Goal: Task Accomplishment & Management: Complete application form

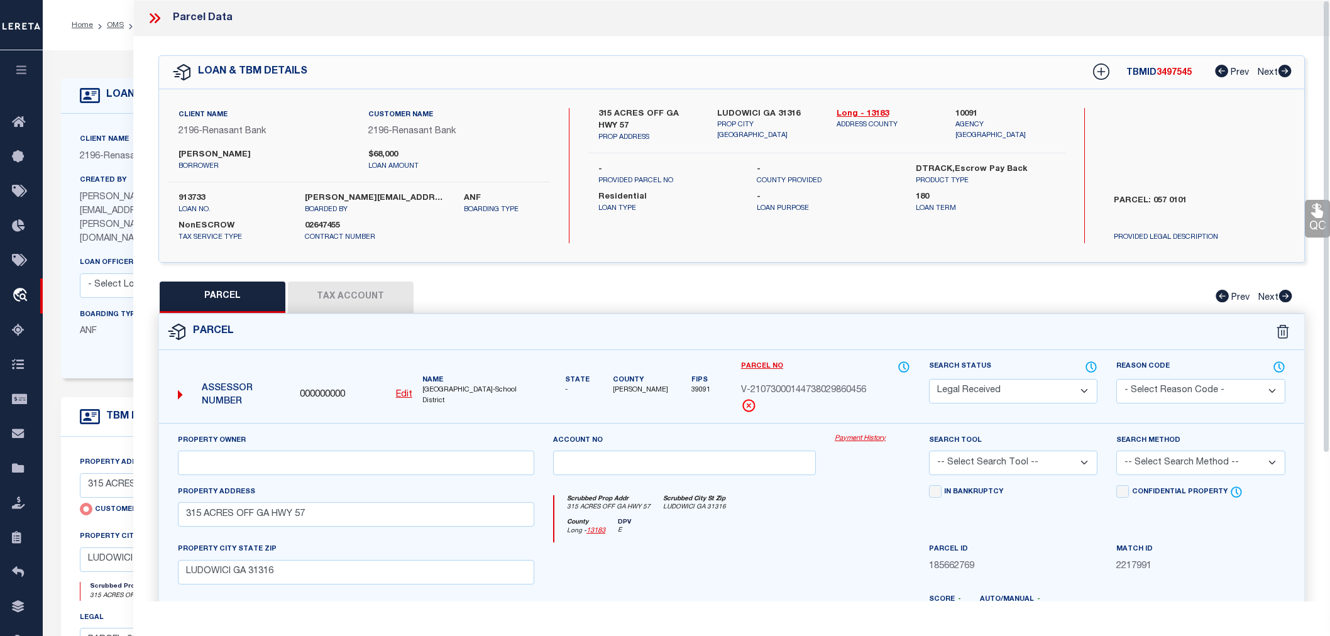
select select "RD"
select select "4983"
select select "10"
select select "NonEscrow"
click at [954, 394] on select "Automated Search Bad Parcel Complete Duplicate Parcel High Dollar Reporting In …" at bounding box center [1013, 391] width 169 height 25
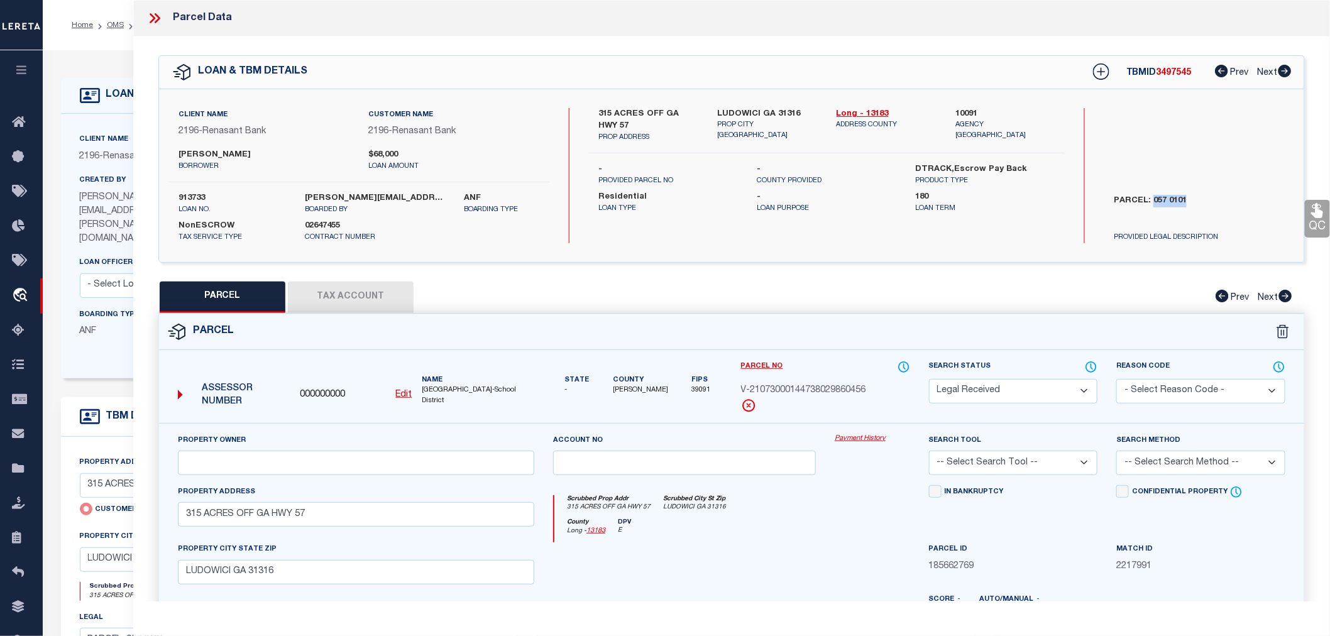
select select "ND"
click at [929, 379] on select "Automated Search Bad Parcel Complete Duplicate Parcel High Dollar Reporting In …" at bounding box center [1013, 391] width 169 height 25
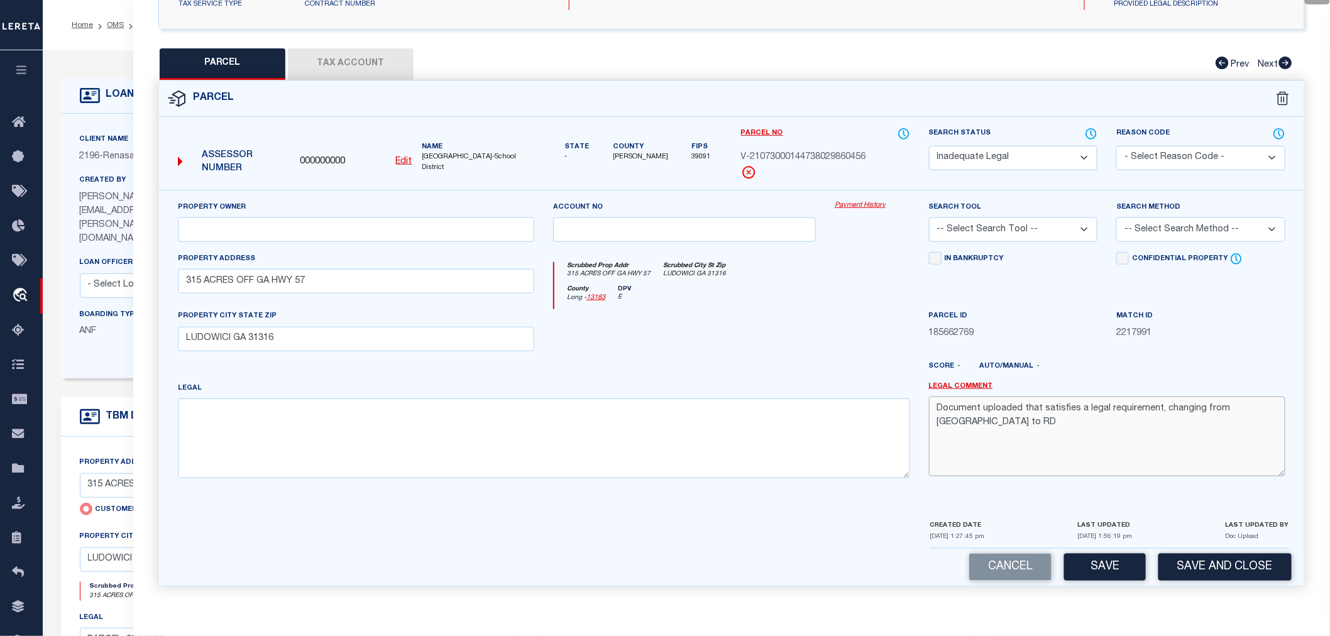
drag, startPoint x: 1274, startPoint y: 416, endPoint x: 939, endPoint y: 413, distance: 335.8
click at [939, 413] on textarea "Document uploaded that satisfies a legal requirement, changing from [GEOGRAPHIC…" at bounding box center [1107, 436] width 356 height 79
type textarea "In the provided document did not found legal description. Please provide comple…"
click at [1123, 572] on button "Save" at bounding box center [1105, 567] width 82 height 27
select select "AS"
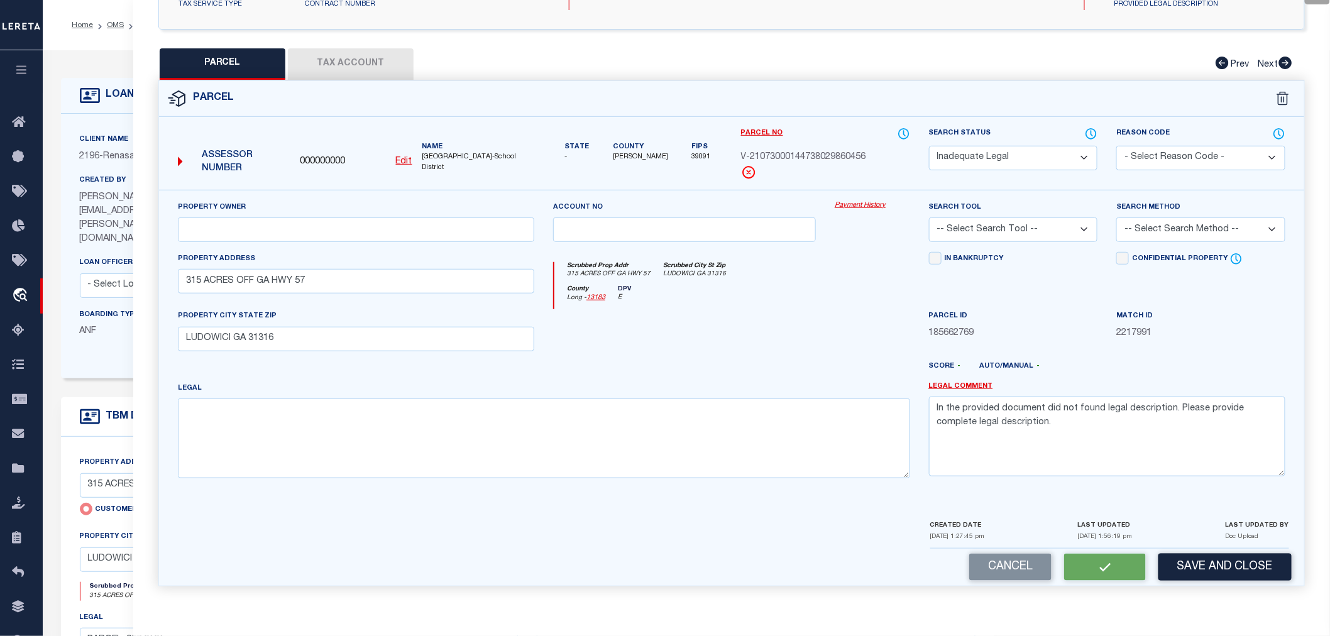
checkbox input "false"
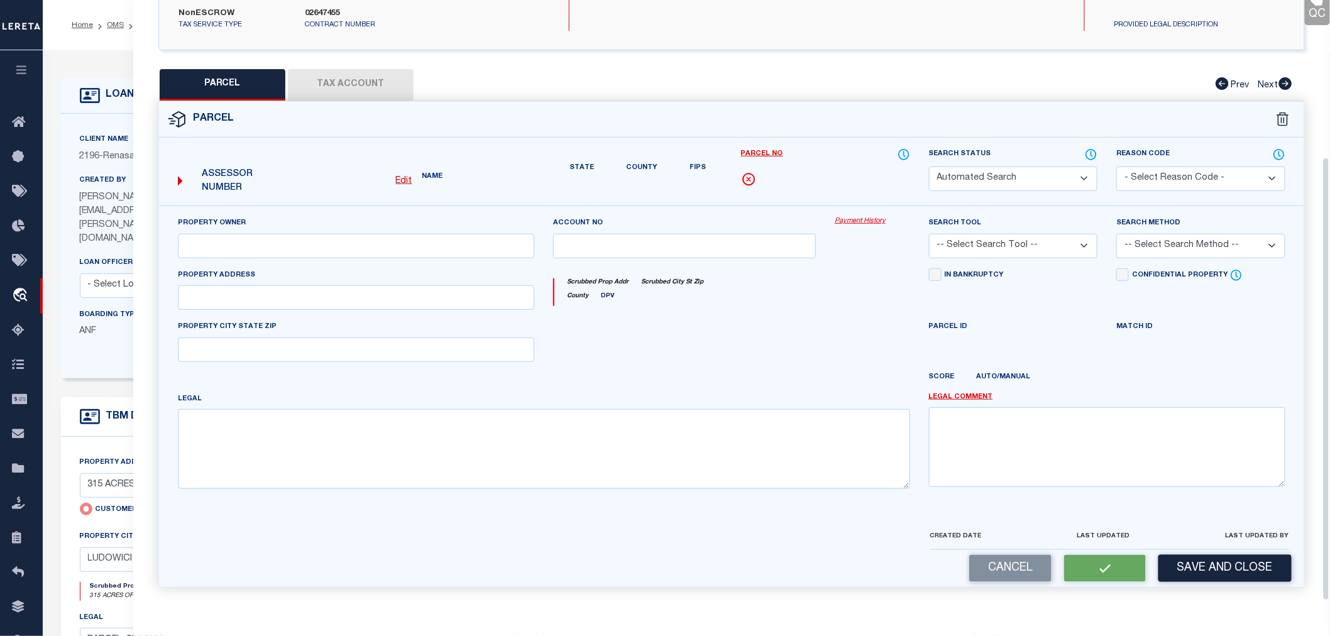
select select "ND"
type input "315 ACRES OFF GA HWY 57"
type input "LUDOWICI GA 31316"
type textarea "In the provided document did not found legal description. Please provide comple…"
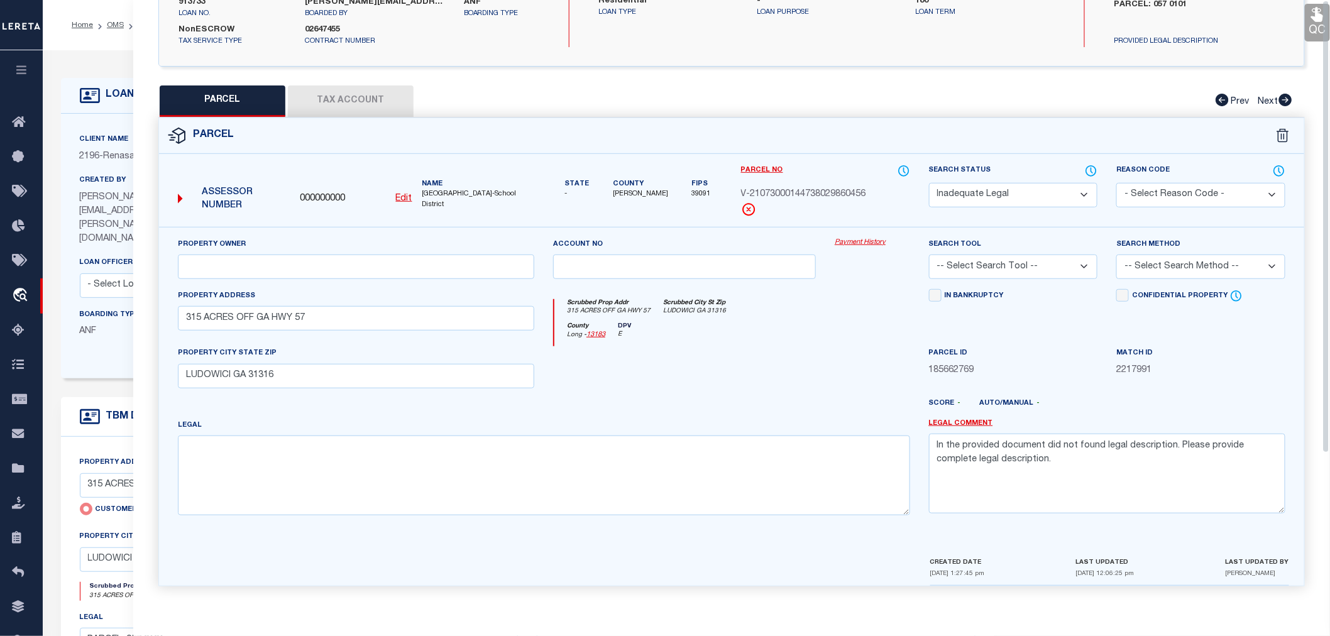
scroll to position [0, 0]
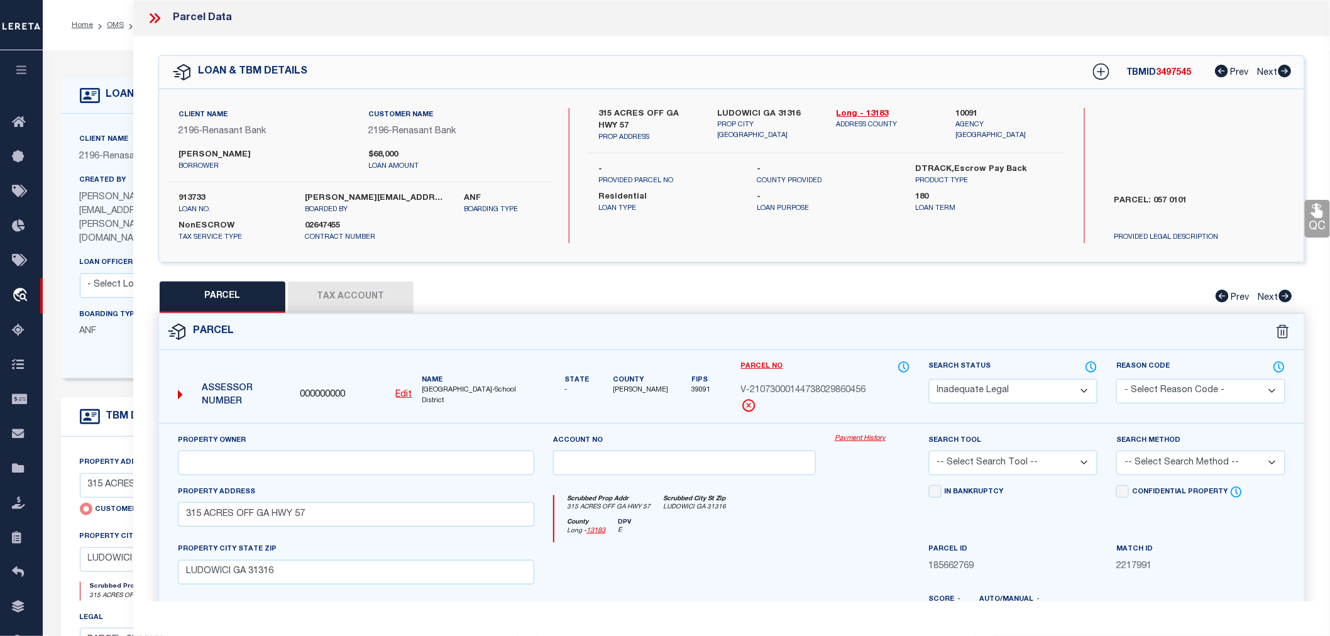
click at [1163, 74] on span "3497545" at bounding box center [1174, 73] width 35 height 9
copy span "3497545"
click at [191, 196] on label "913733" at bounding box center [233, 198] width 108 height 13
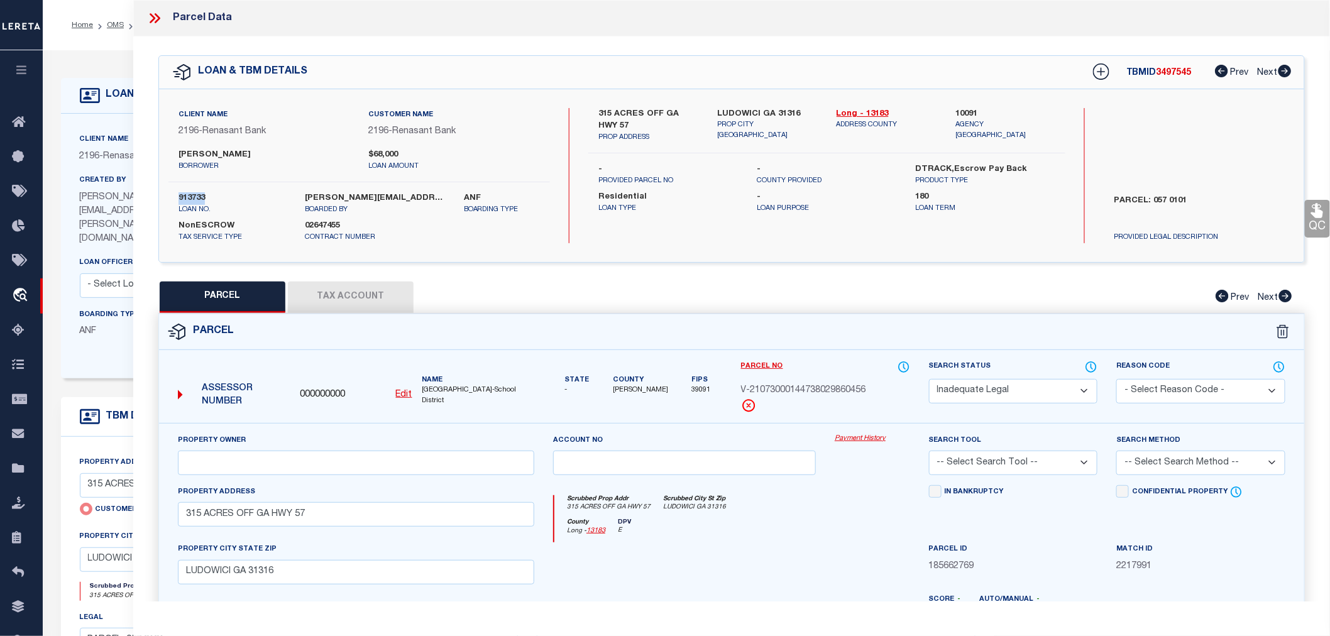
copy label "913733"
click at [149, 20] on icon at bounding box center [154, 18] width 16 height 16
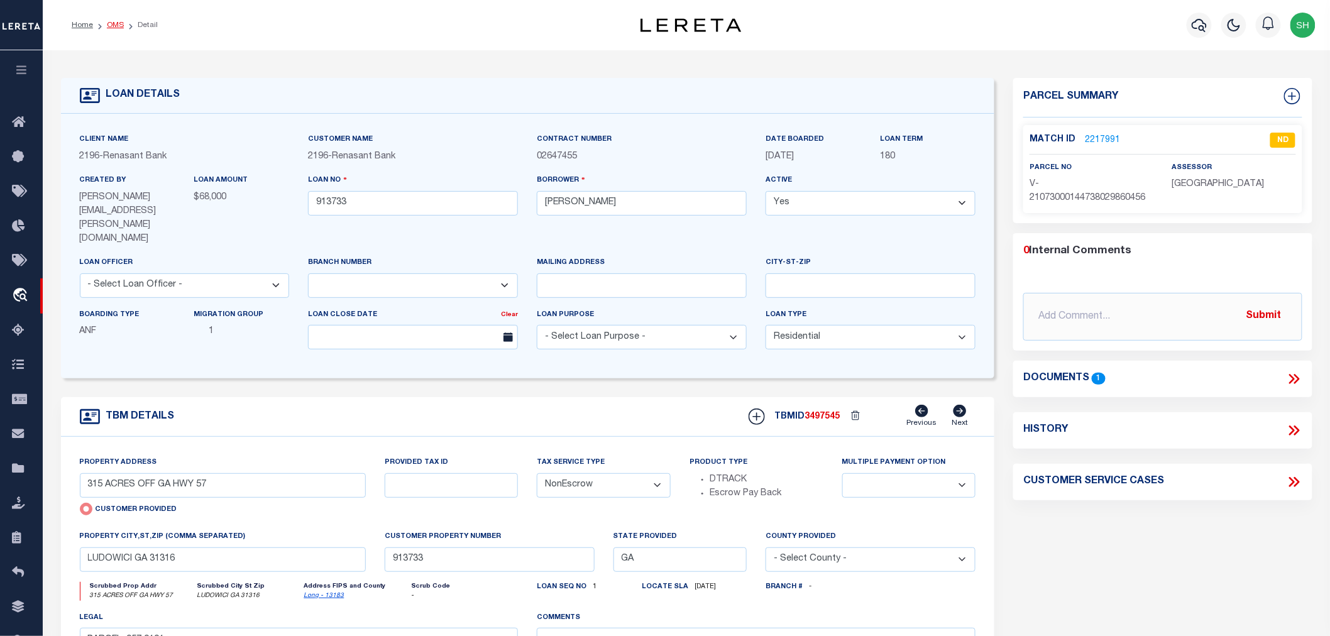
click at [116, 26] on link "OMS" at bounding box center [115, 25] width 17 height 8
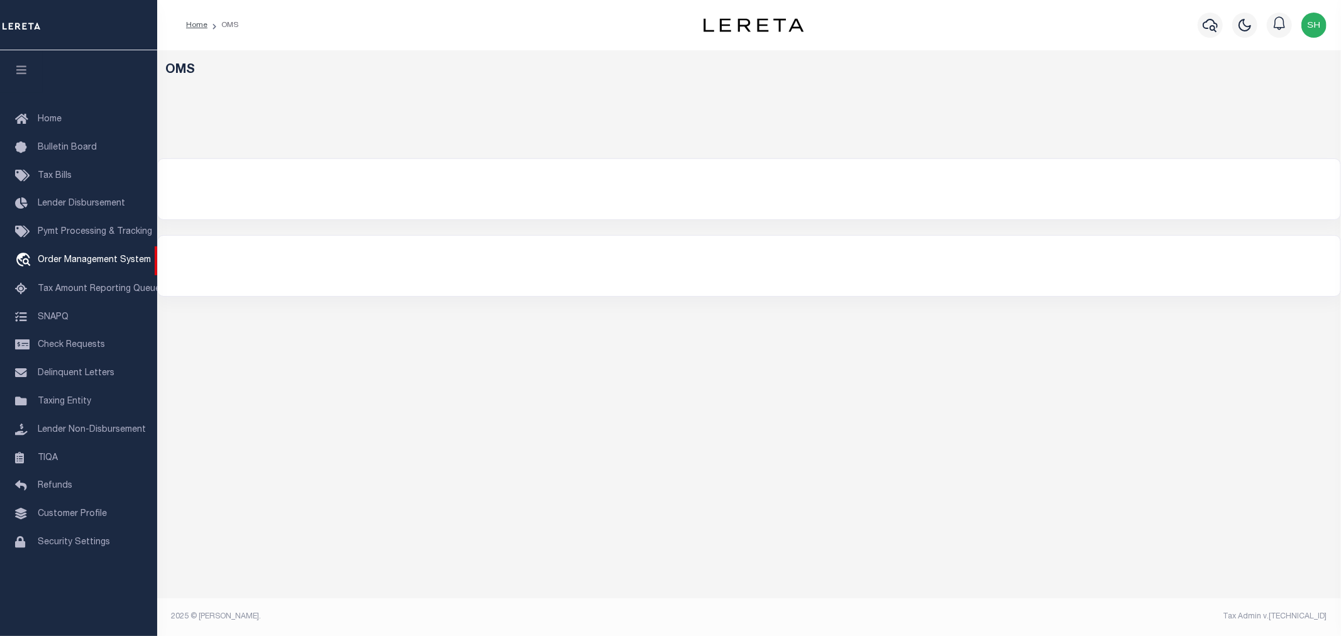
select select "200"
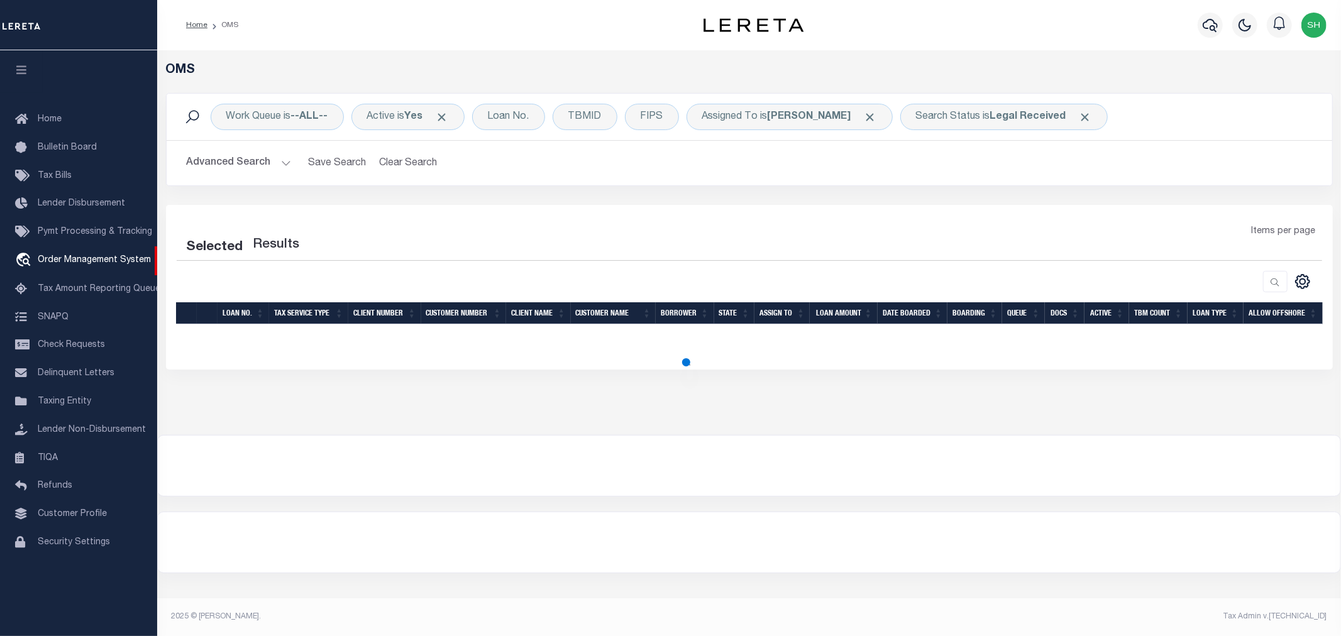
select select "200"
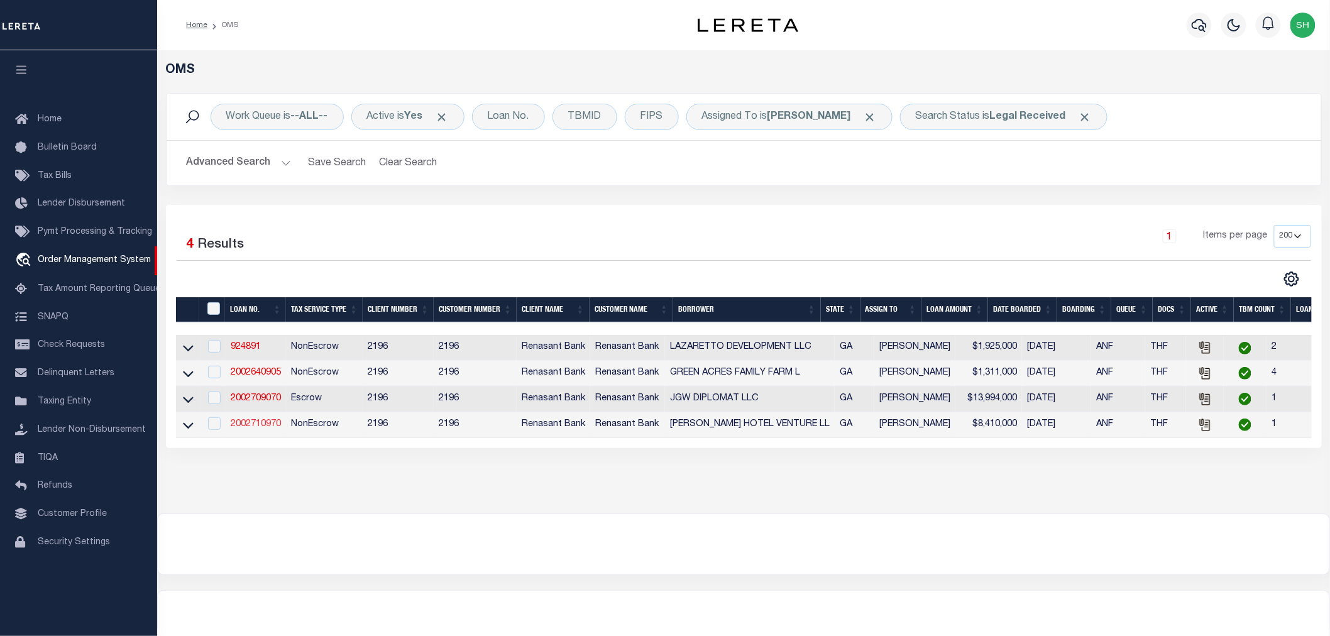
click at [272, 425] on link "2002710970" at bounding box center [256, 424] width 50 height 9
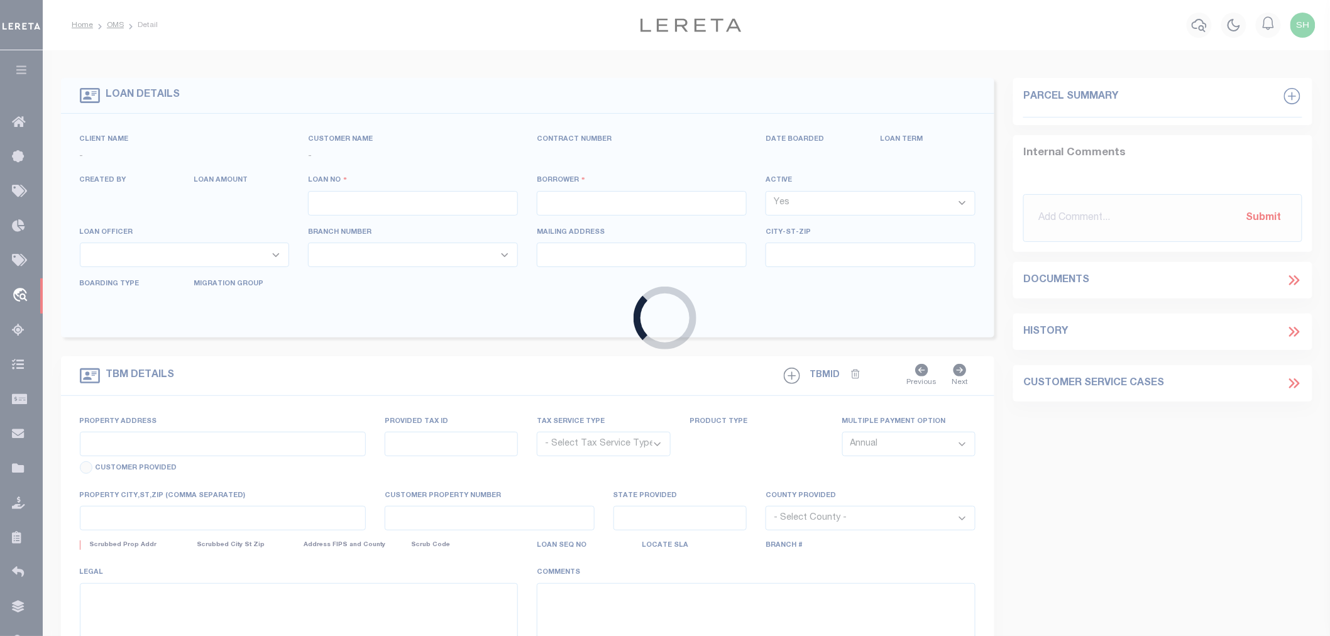
type input "2002710970"
type input "[PERSON_NAME] HOTEL VENTURE LL"
select select
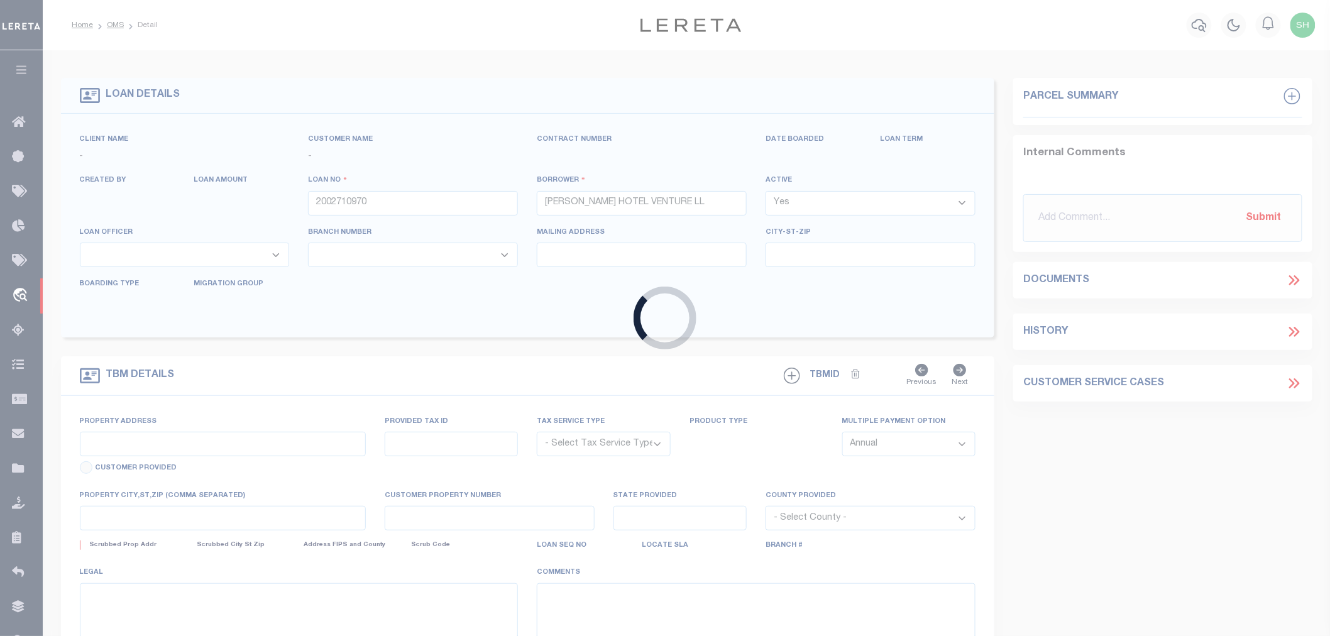
select select "10"
select select
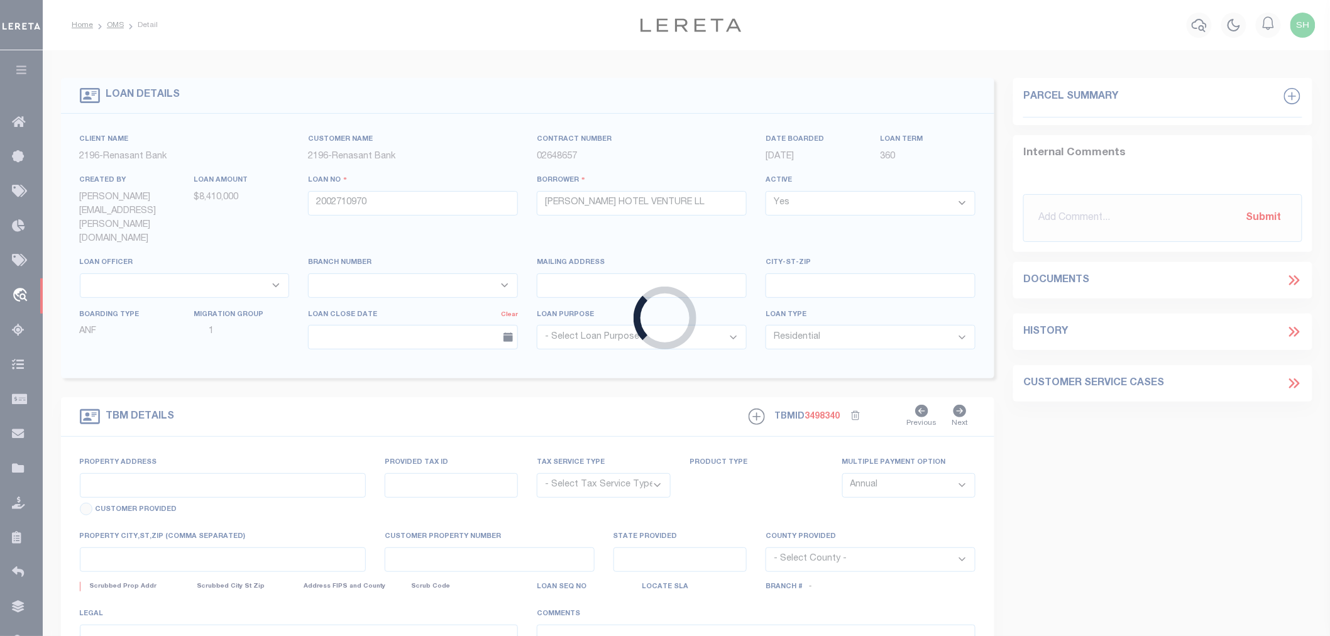
type input "160 MARKET CORNERS DRIVE"
radio input "true"
select select "NonEscrow"
select select
type input "CORNELIA GA 30531"
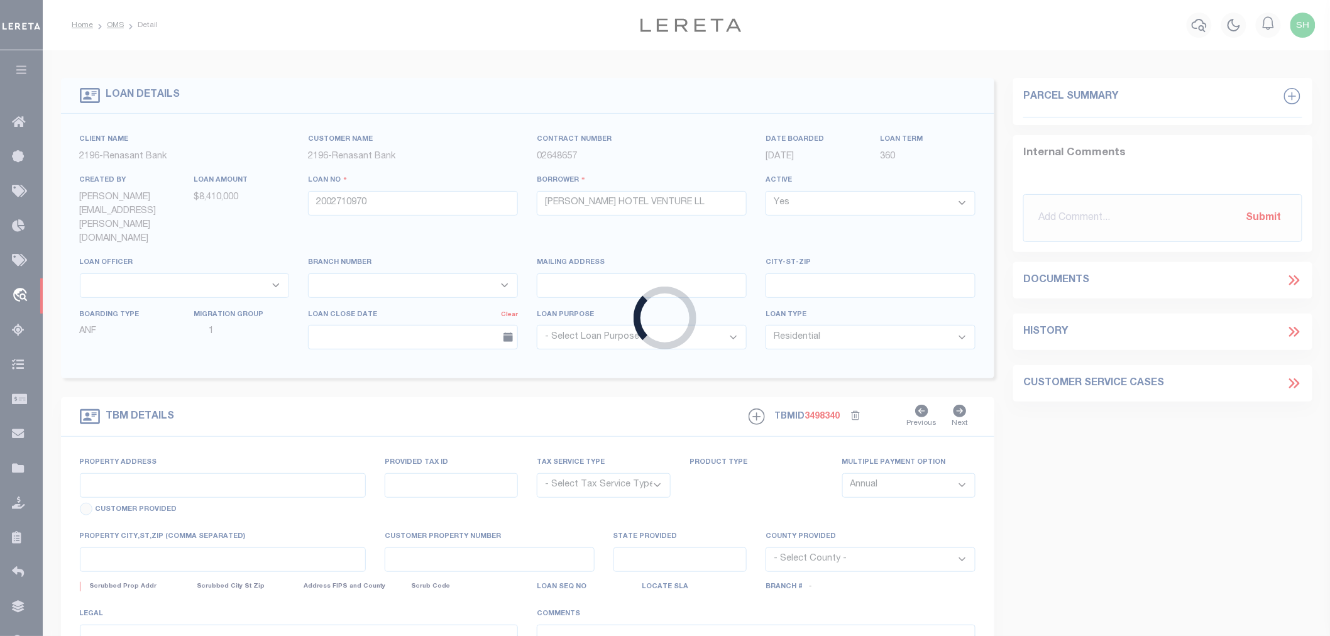
type input "2002710970"
type input "GA"
type textarea "PARCEL: 083 034K1"
select select "4983"
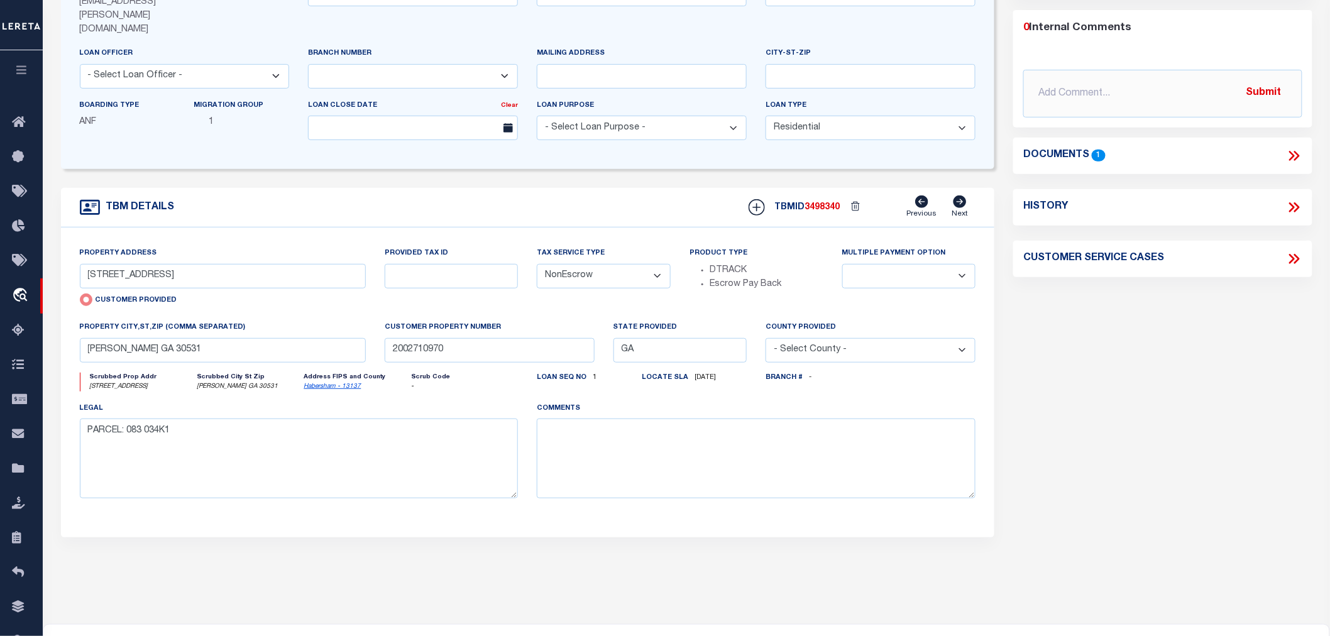
scroll to position [70, 0]
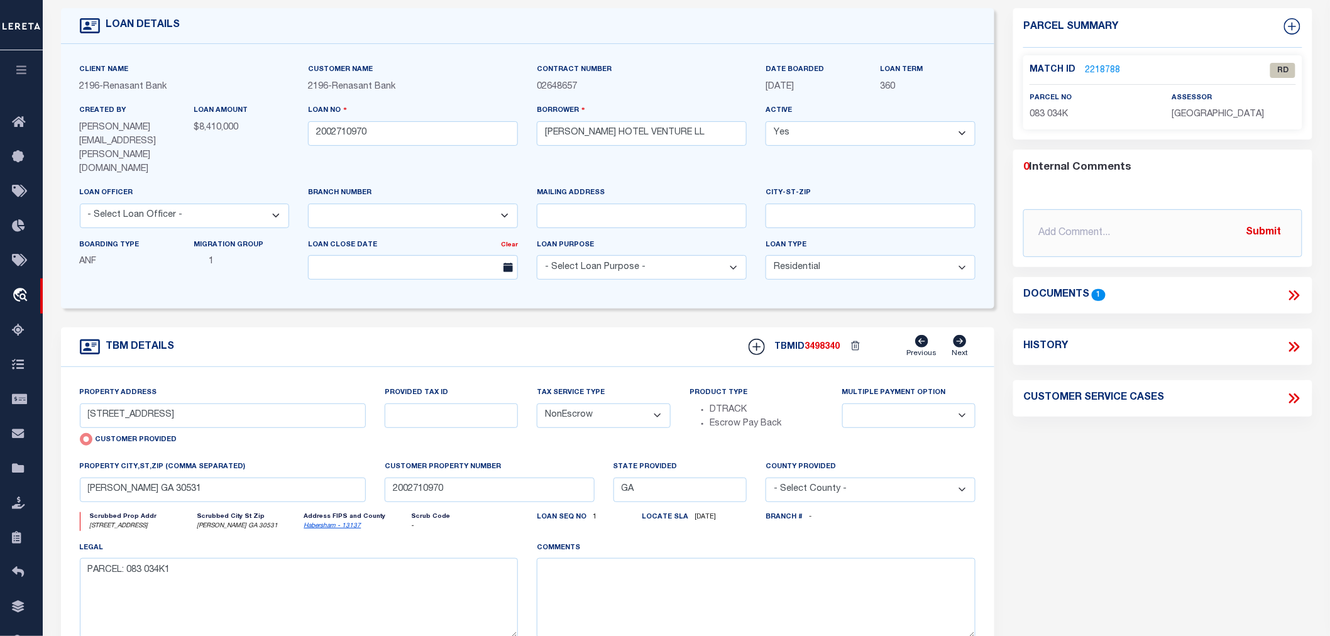
click at [1296, 294] on icon at bounding box center [1294, 295] width 16 height 16
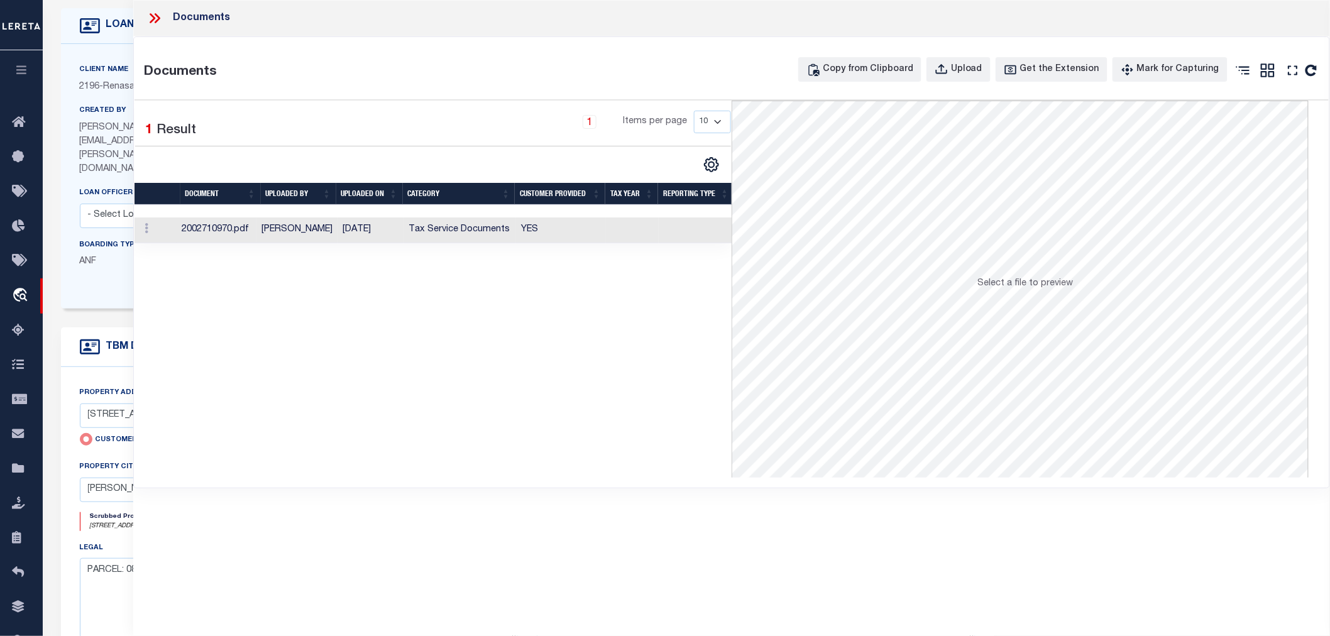
click at [483, 231] on td "Tax Service Documents" at bounding box center [460, 231] width 113 height 26
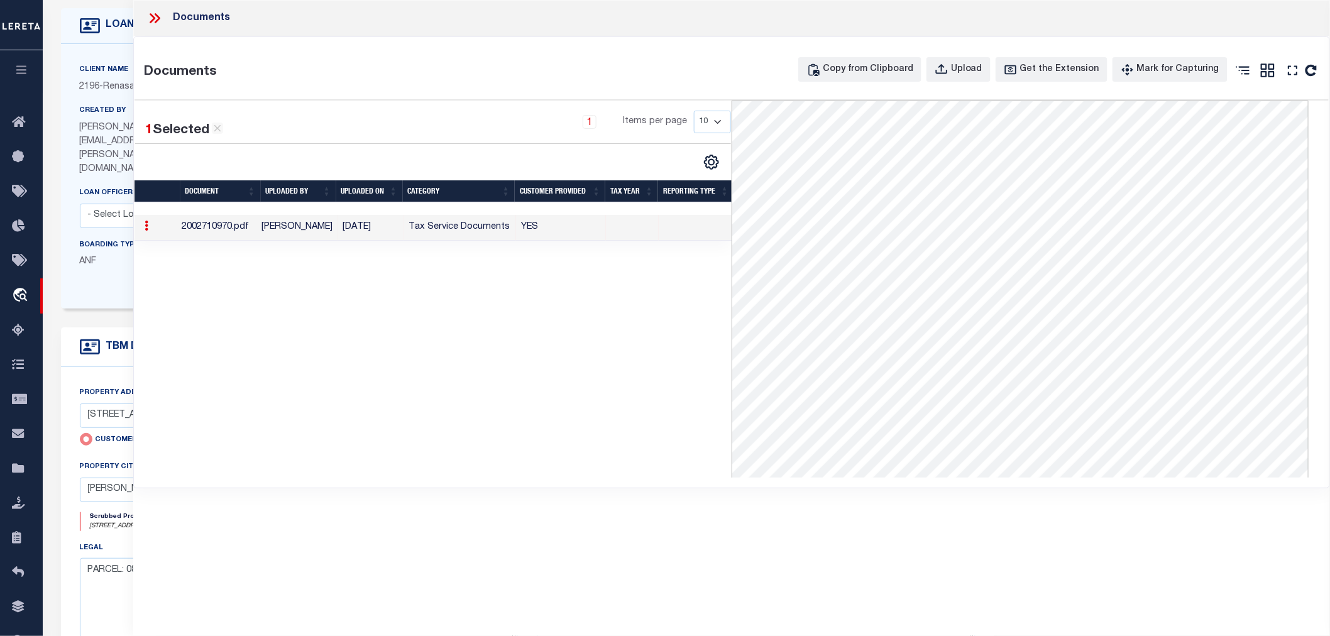
click at [155, 16] on icon at bounding box center [154, 18] width 16 height 16
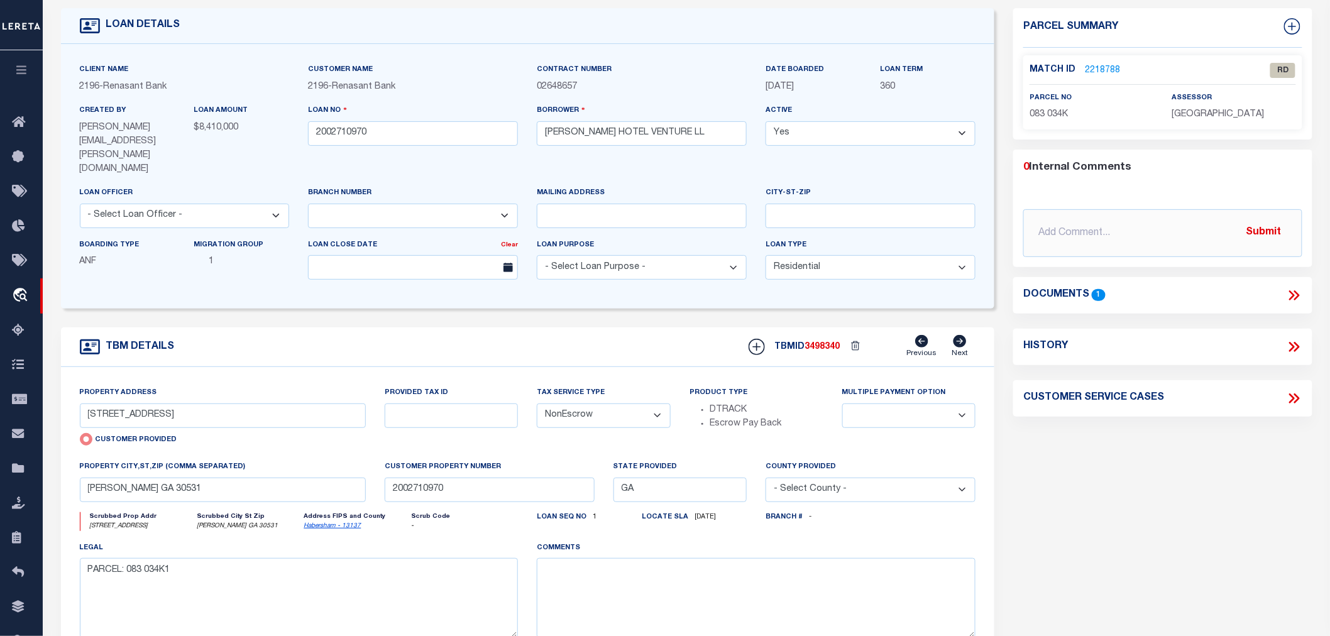
click at [1102, 69] on link "2218788" at bounding box center [1102, 70] width 35 height 13
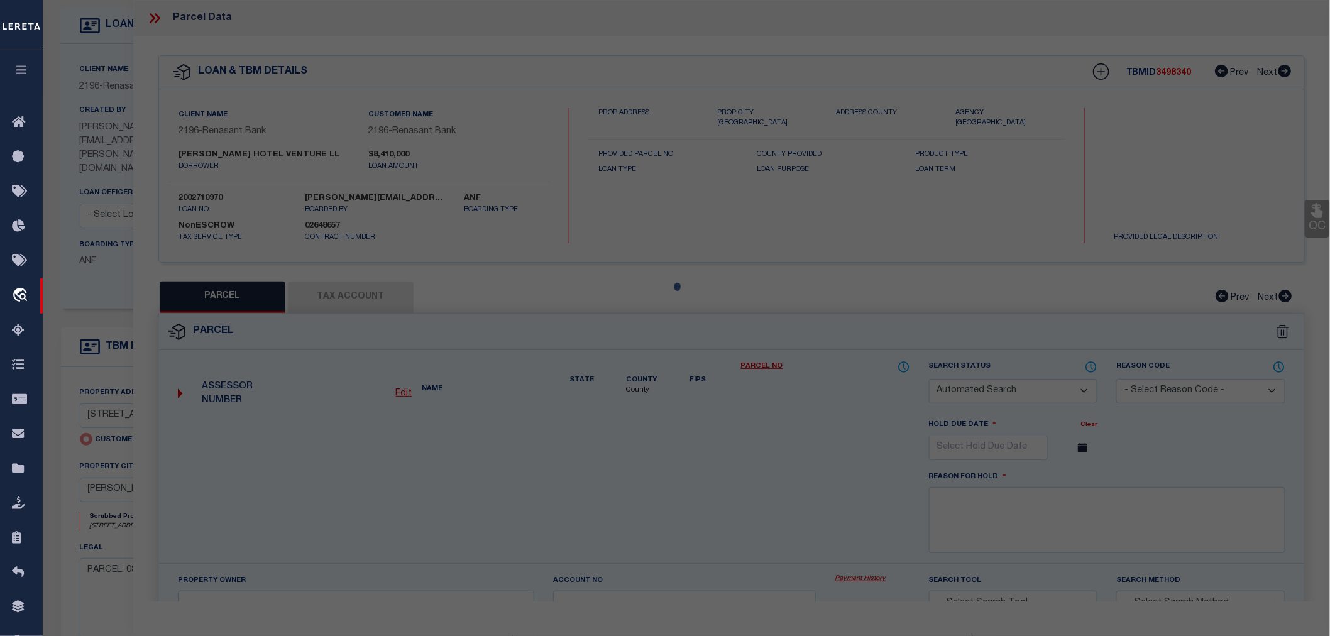
checkbox input "false"
select select "RD"
type input "160 MARKET CORNERS DRIVE"
type input "CORNELIA GA 30531"
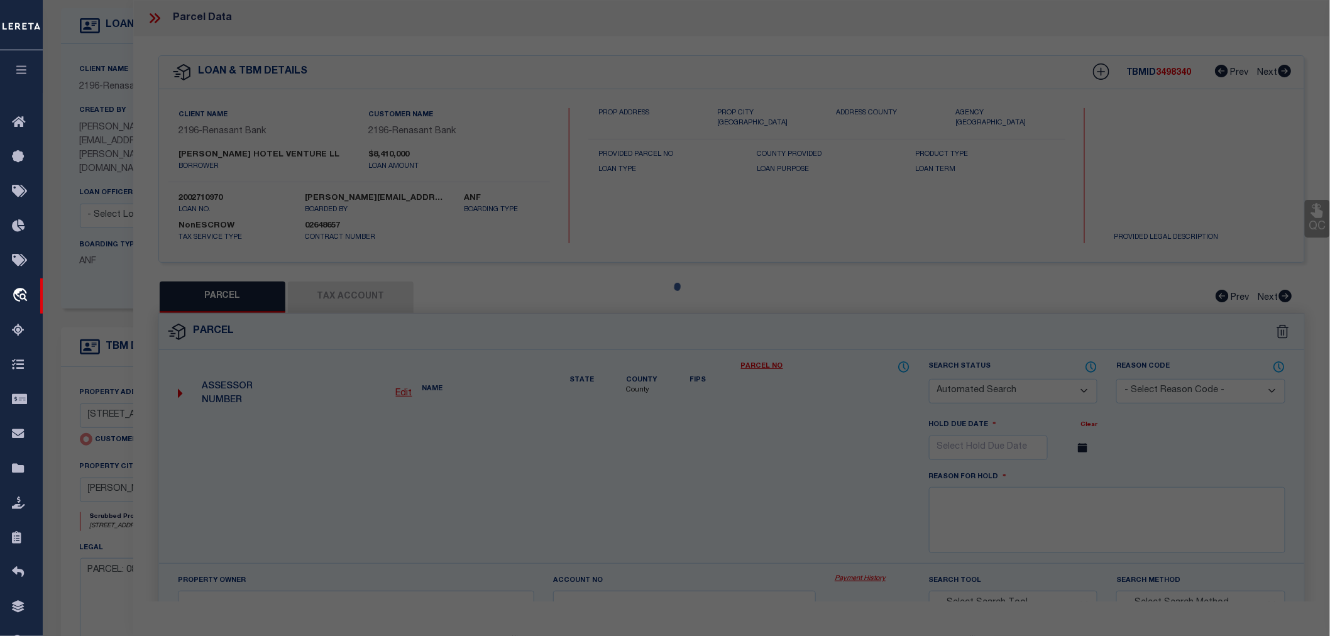
type textarea "Document uploaded that satisfies a legal requirement, changing from [GEOGRAPHIC…"
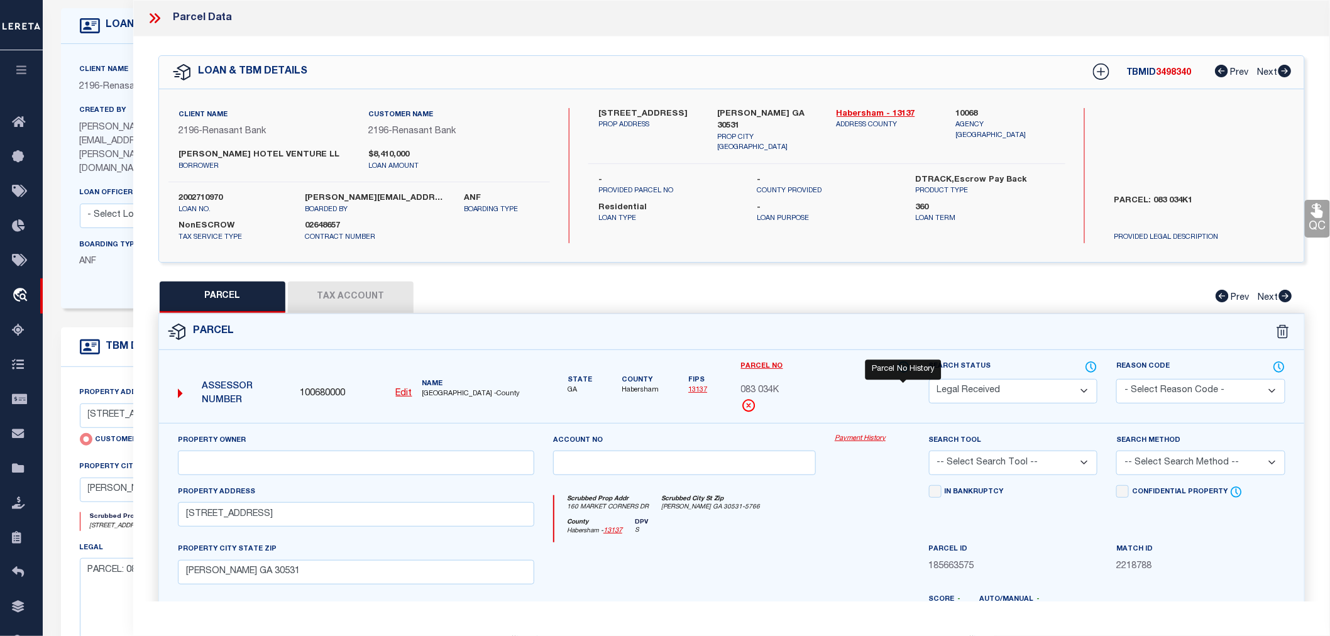
click at [904, 363] on icon at bounding box center [904, 367] width 13 height 14
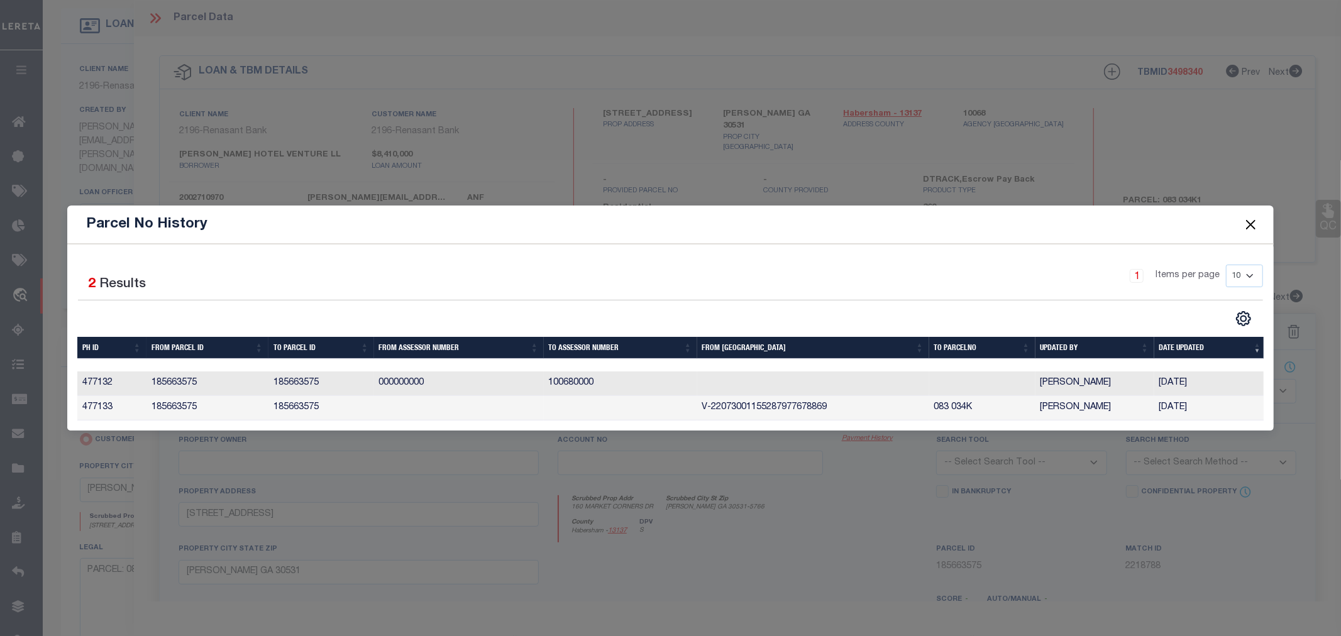
click at [1246, 221] on button "Close" at bounding box center [1250, 224] width 16 height 16
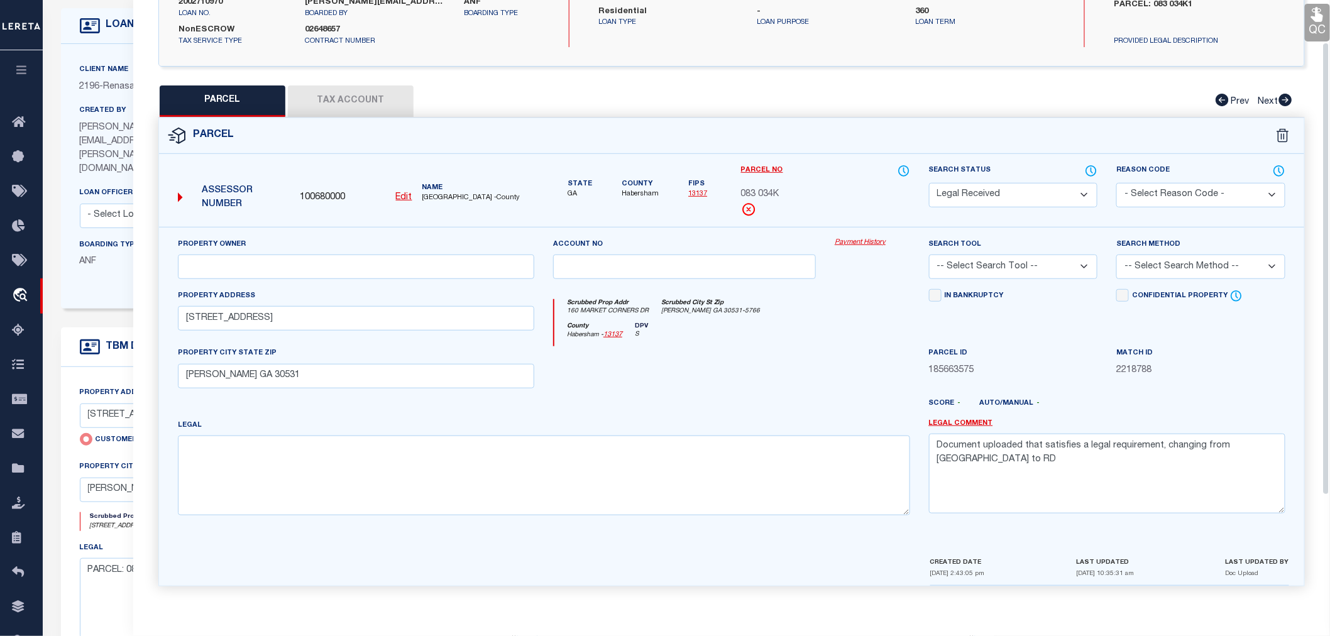
scroll to position [0, 0]
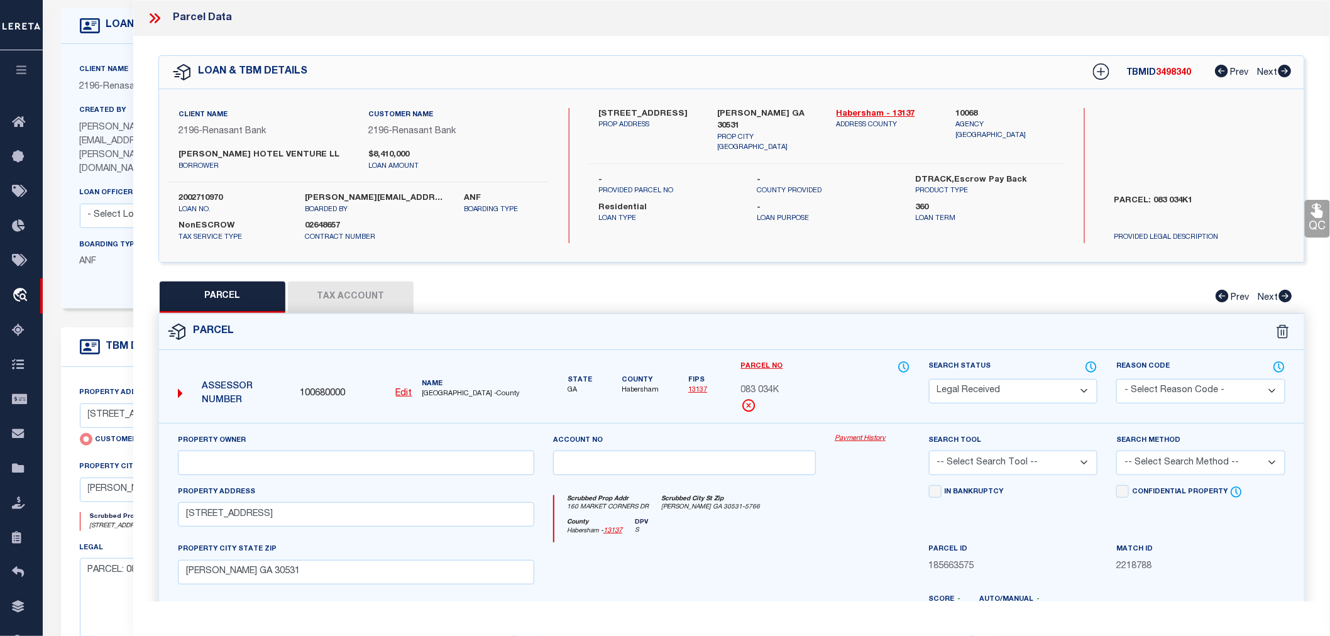
drag, startPoint x: 599, startPoint y: 111, endPoint x: 611, endPoint y: 120, distance: 15.7
click at [611, 120] on label "160 MARKET CORNERS DRIVE" at bounding box center [649, 114] width 100 height 13
copy label "160 MARKET CORNERS DR"
drag, startPoint x: 740, startPoint y: 392, endPoint x: 786, endPoint y: 391, distance: 45.9
click at [786, 391] on div "Parcel No 083 034K" at bounding box center [826, 391] width 188 height 63
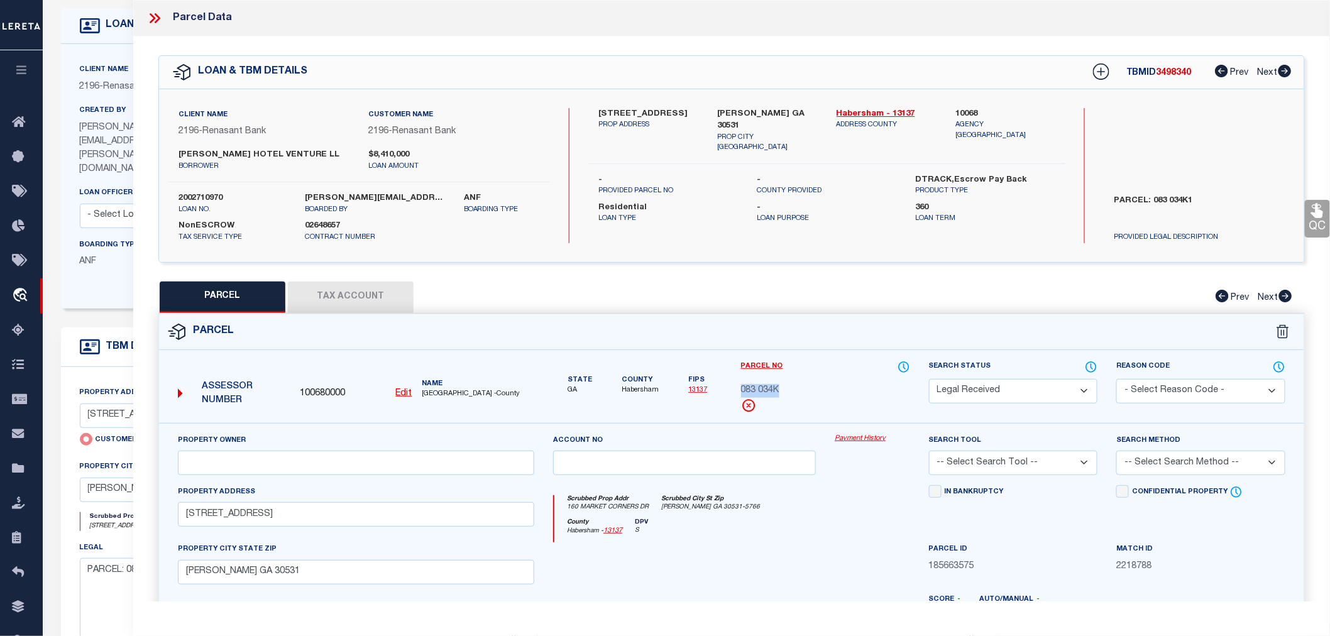
copy span "083 034K"
click at [154, 14] on icon at bounding box center [154, 18] width 16 height 16
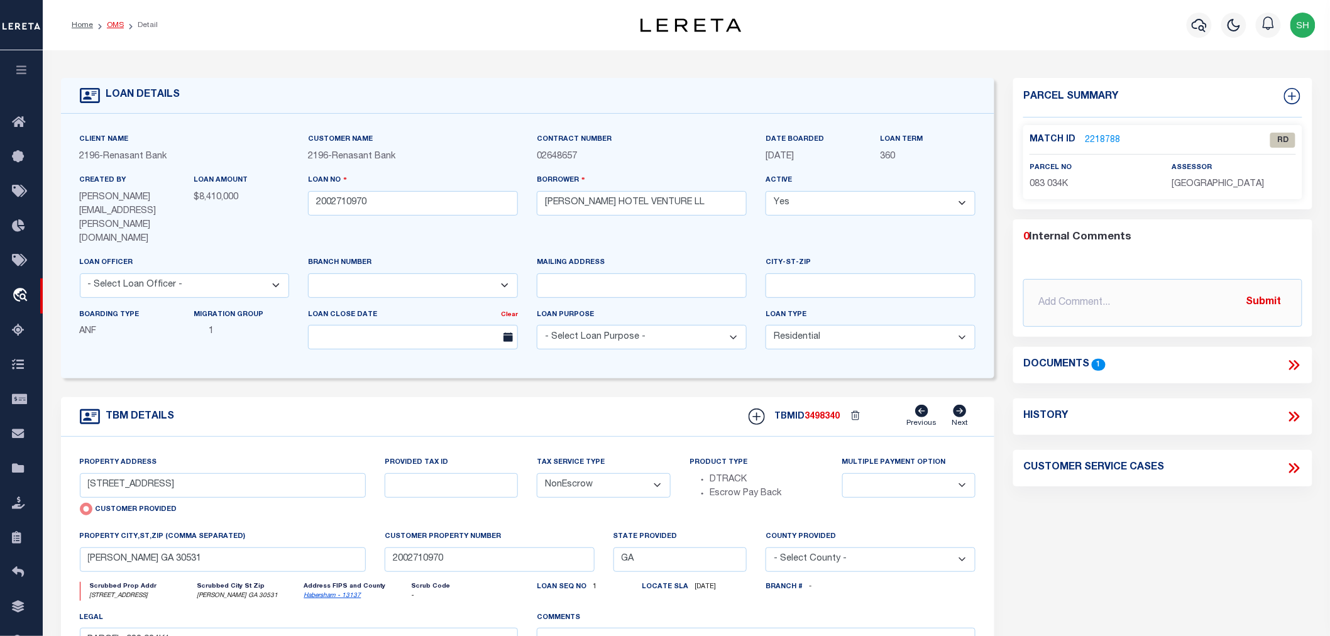
click at [118, 23] on link "OMS" at bounding box center [115, 25] width 17 height 8
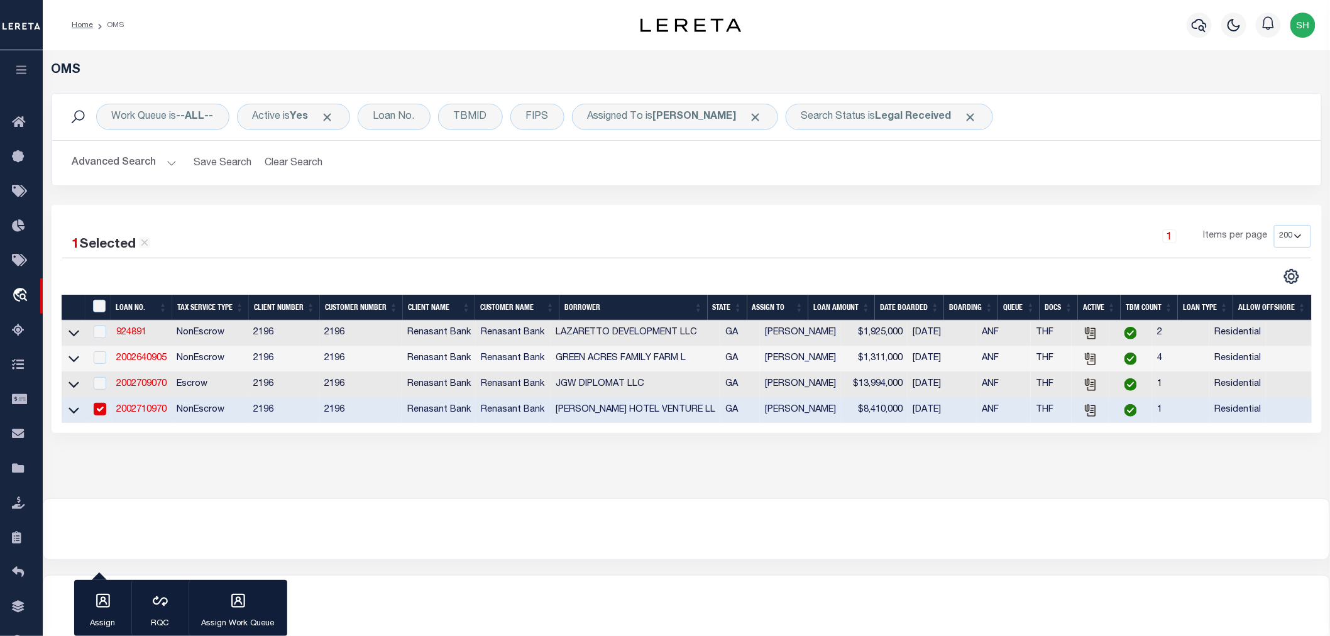
click at [309, 499] on div "OMS Work Queue is --ALL-- Active is Yes Loan No. TBMID FIPS Assigned To is Shai…" at bounding box center [687, 274] width 1288 height 448
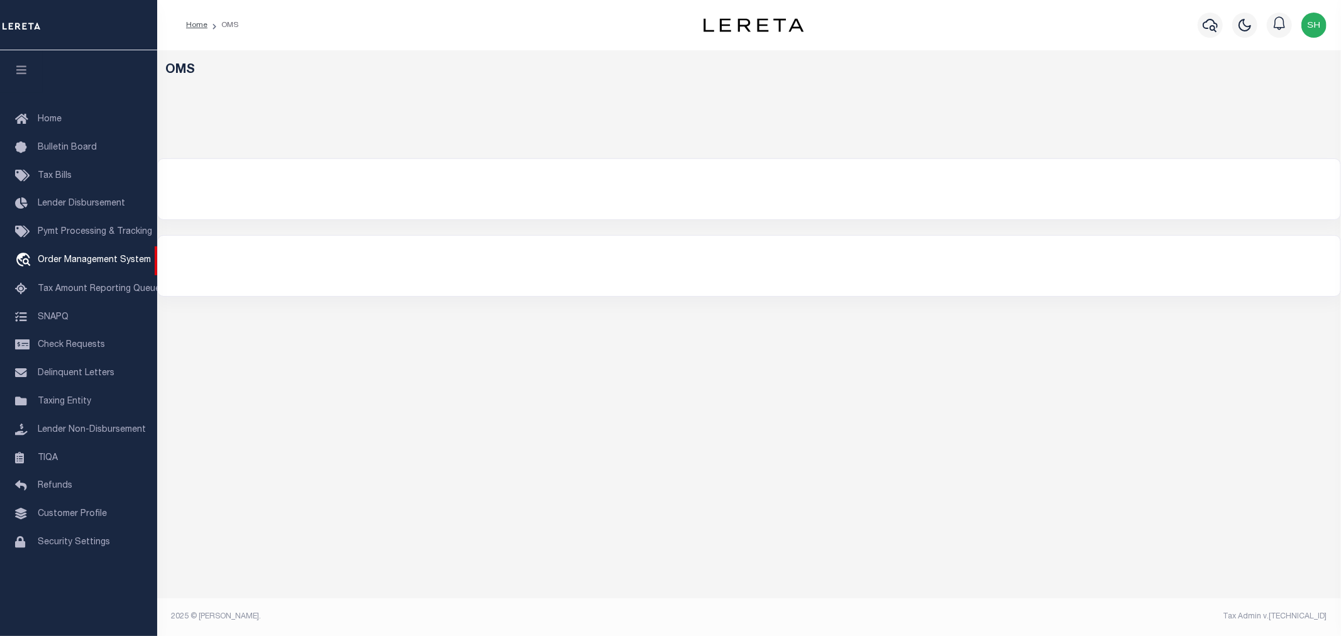
select select "200"
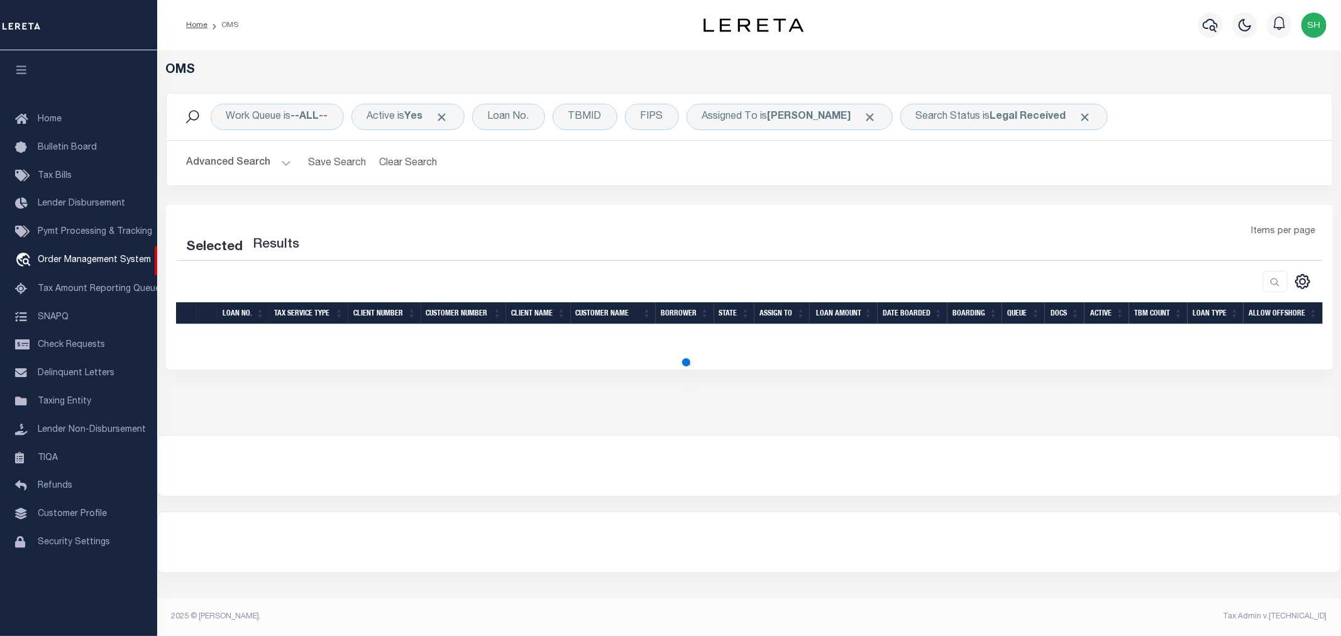
select select "200"
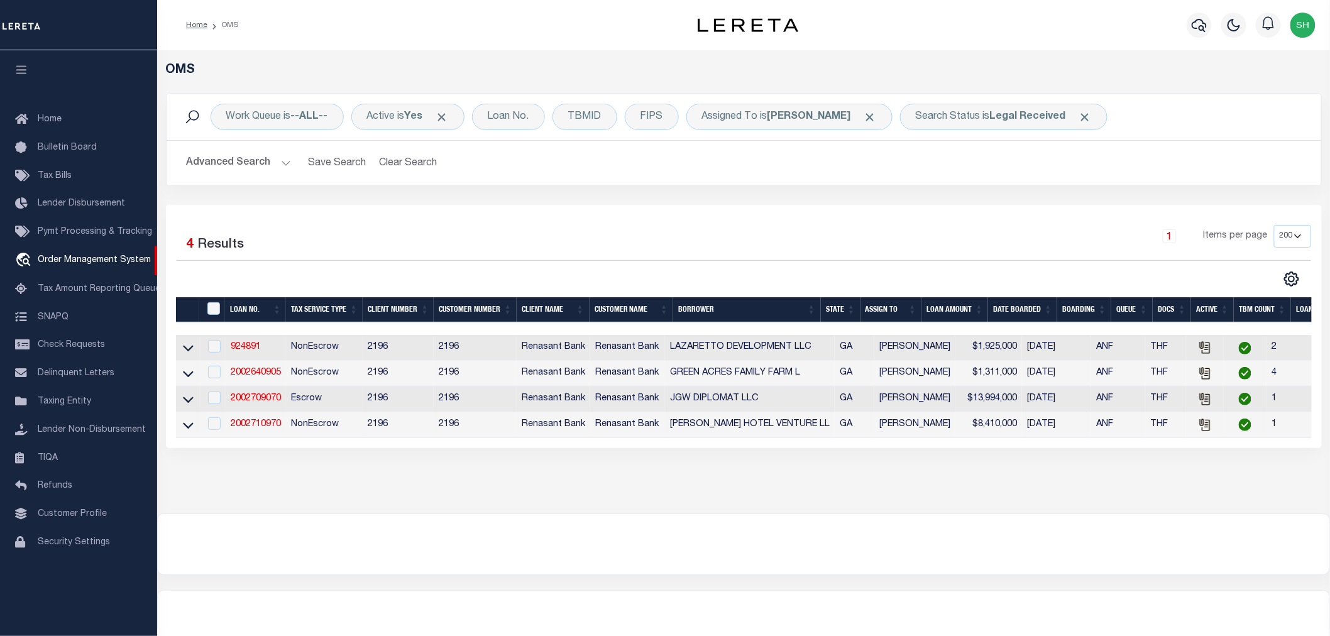
click at [599, 511] on div "OMS Work Queue is --ALL-- Active is Yes Loan No. TBMID FIPS Assigned To is Shai…" at bounding box center [743, 281] width 1173 height 463
click at [397, 535] on div at bounding box center [744, 544] width 1172 height 60
click at [957, 121] on div "Search Status is Legal Received" at bounding box center [1003, 117] width 207 height 26
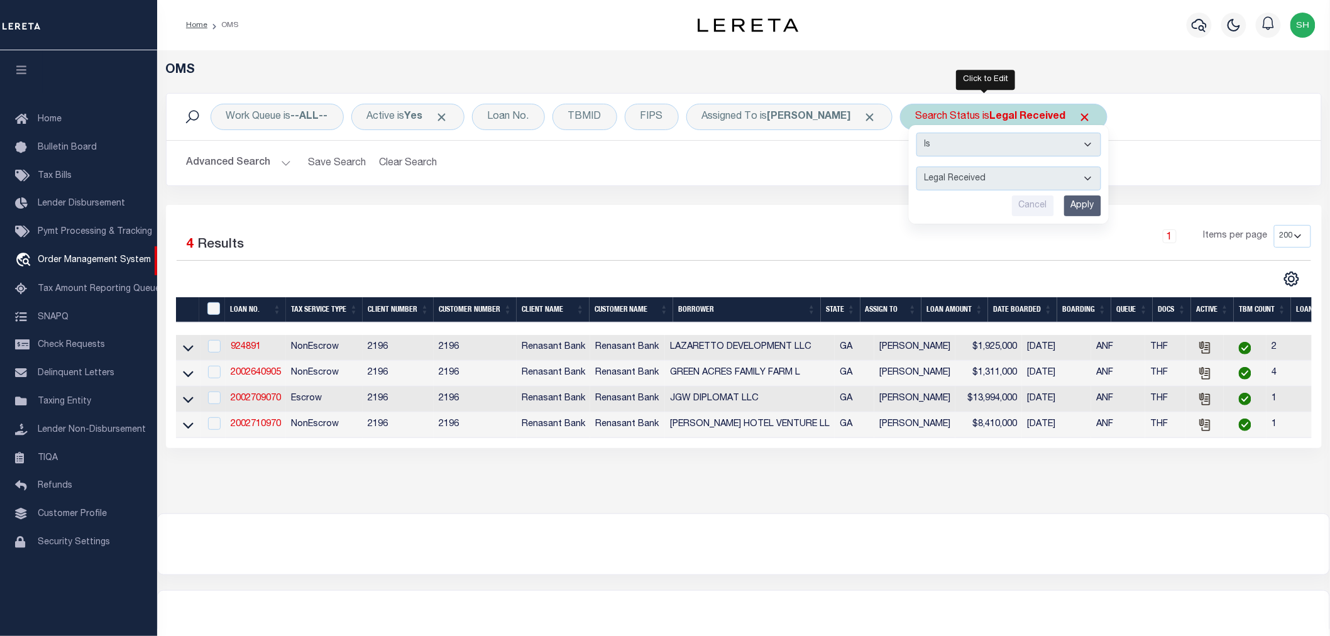
click at [937, 182] on select "Automated Search Bad Parcel Complete Duplicate Parcel High Dollar Reporting In …" at bounding box center [1009, 179] width 185 height 24
select select "IP"
click at [917, 167] on select "Automated Search Bad Parcel Complete Duplicate Parcel High Dollar Reporting In …" at bounding box center [1009, 179] width 185 height 24
click at [1064, 197] on input "Apply" at bounding box center [1082, 206] width 37 height 21
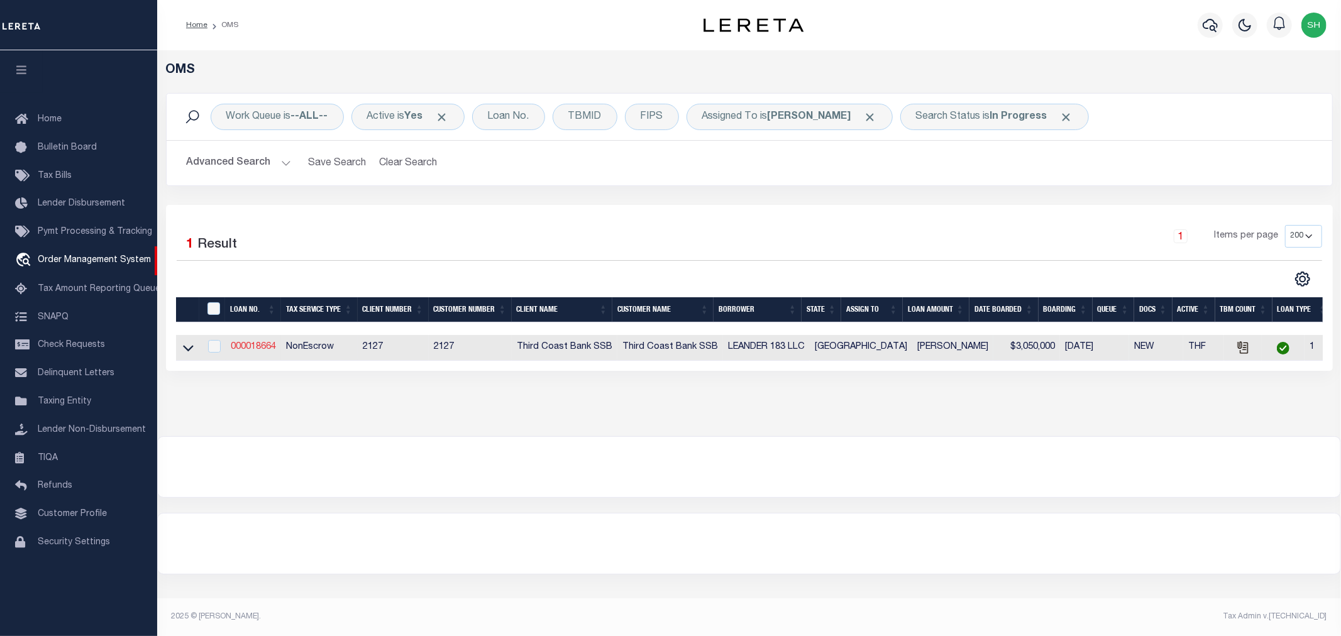
click at [261, 346] on link "000018664" at bounding box center [253, 347] width 45 height 9
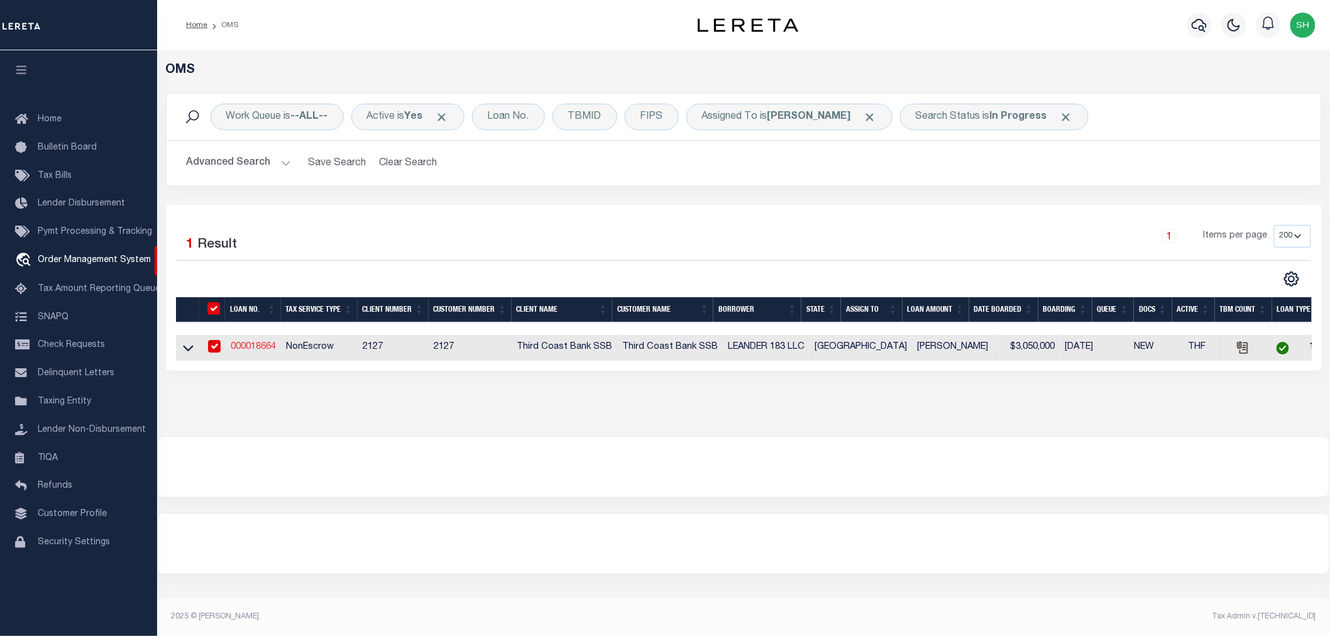
type input "000018664"
type input "LEANDER 183 LLC"
select select
type input "08/18/2025"
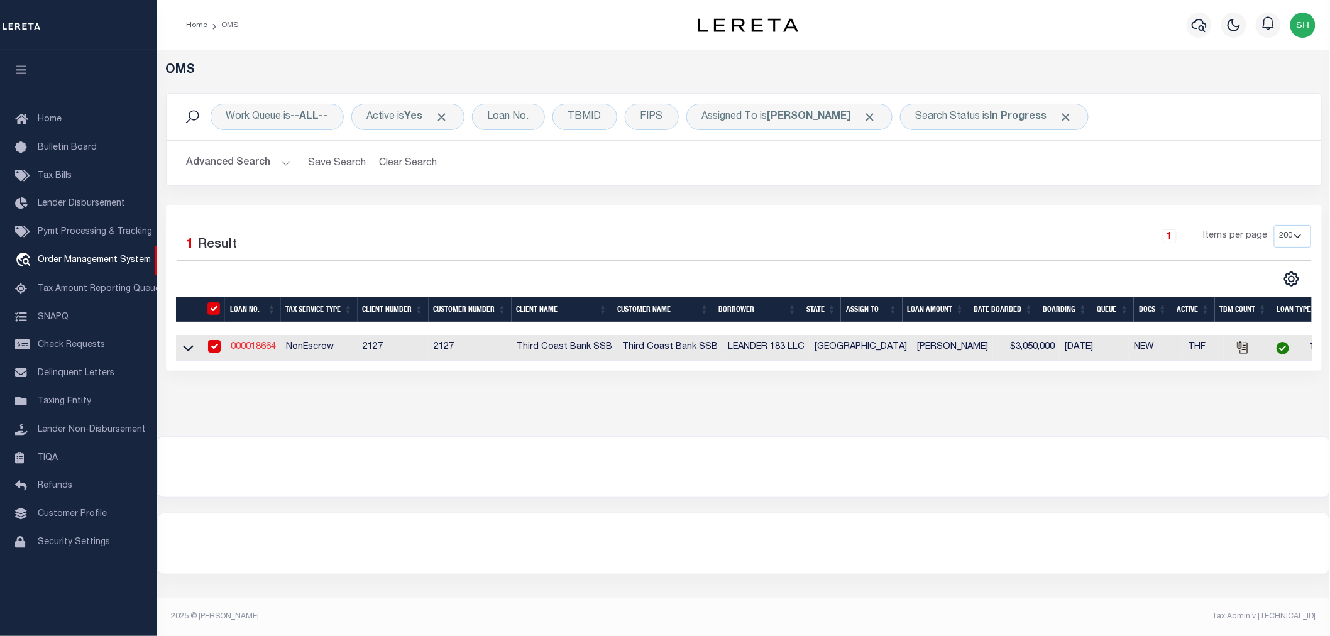
select select "20"
select select "NonEscrow"
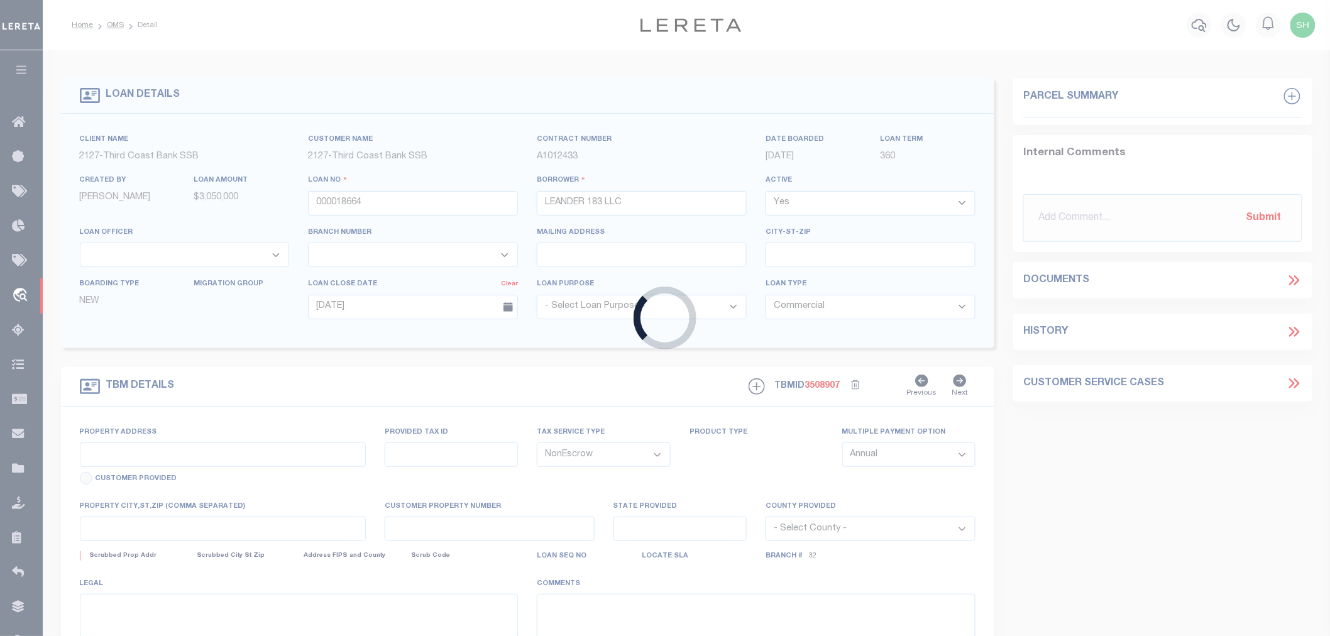
select select "13001"
select select "17141"
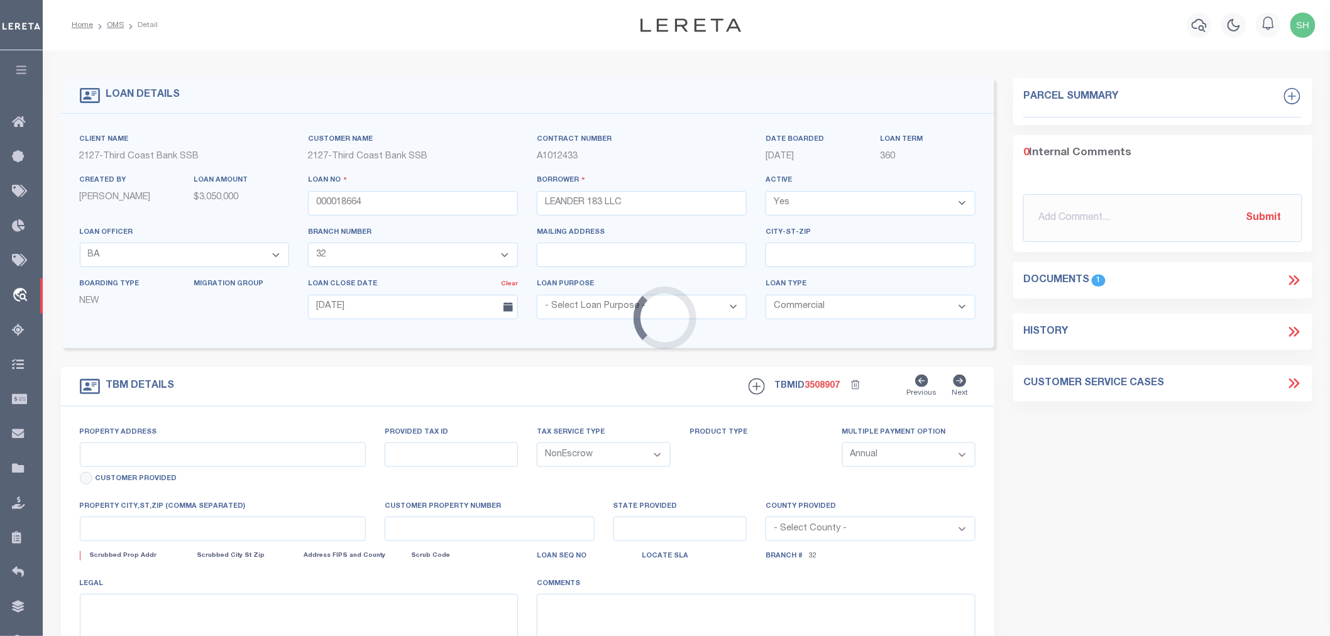
type input "10861 183A TOLL RD # 1"
select select
type input "LEANDER TX 78641-5487"
type input "[GEOGRAPHIC_DATA]"
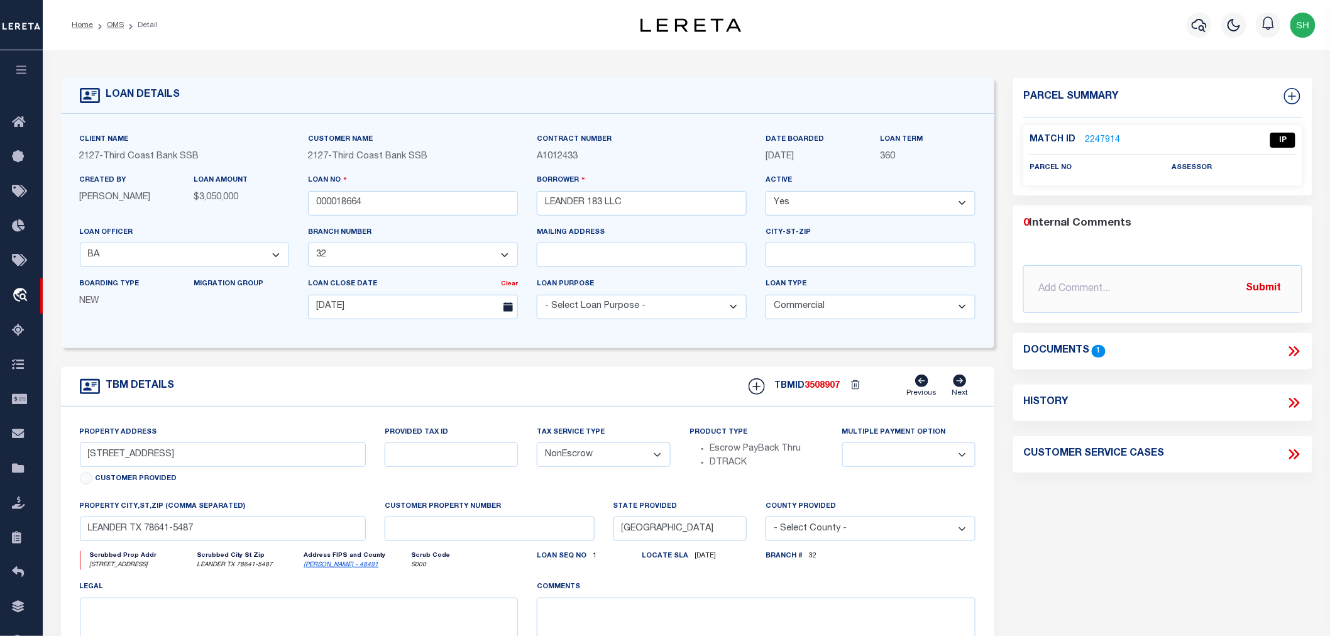
click at [1110, 137] on link "2247914" at bounding box center [1102, 140] width 35 height 13
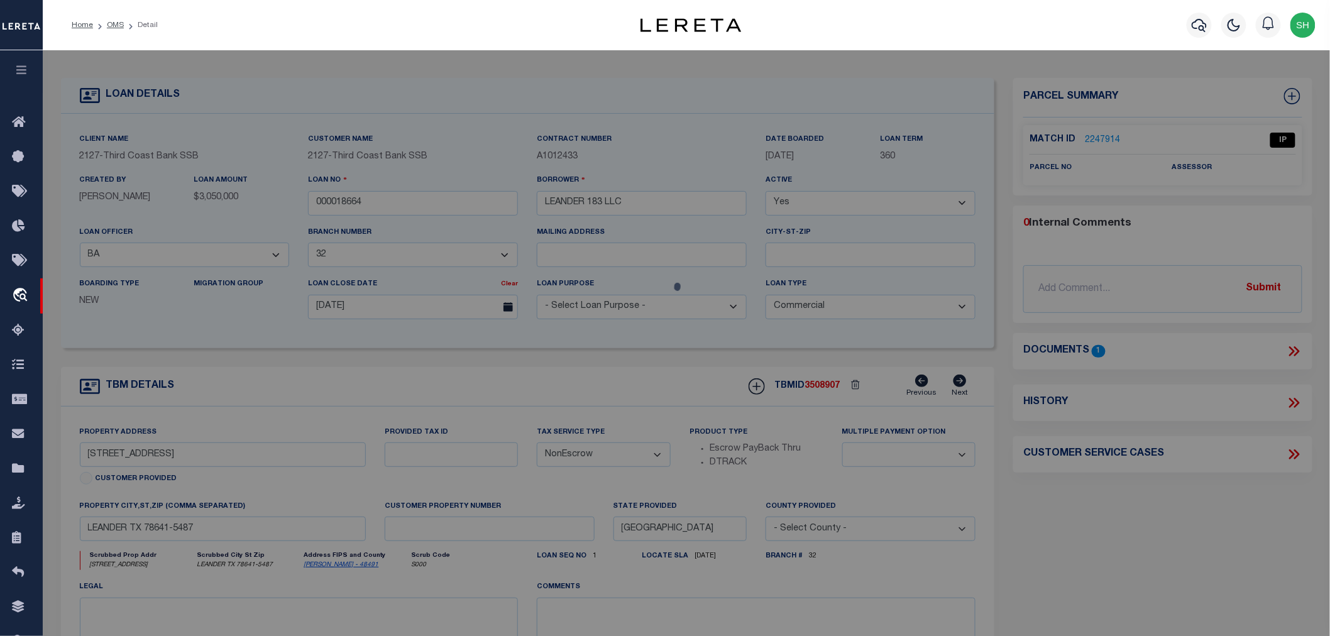
checkbox input "false"
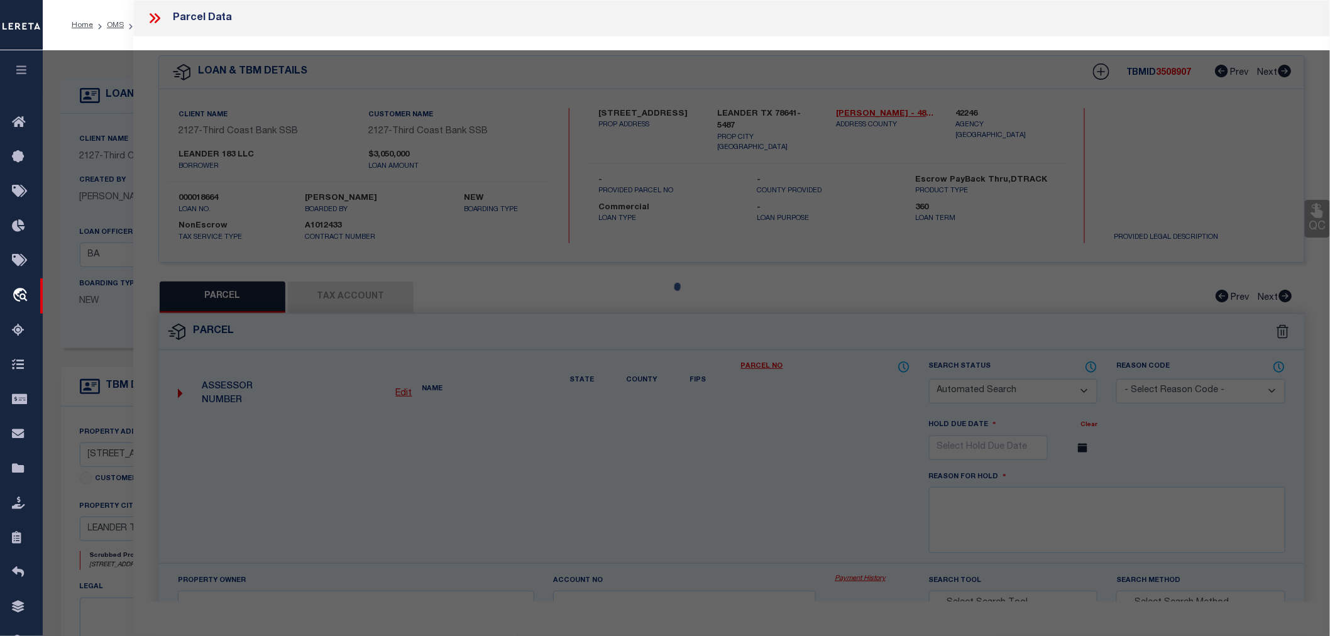
select select "IP"
checkbox input "false"
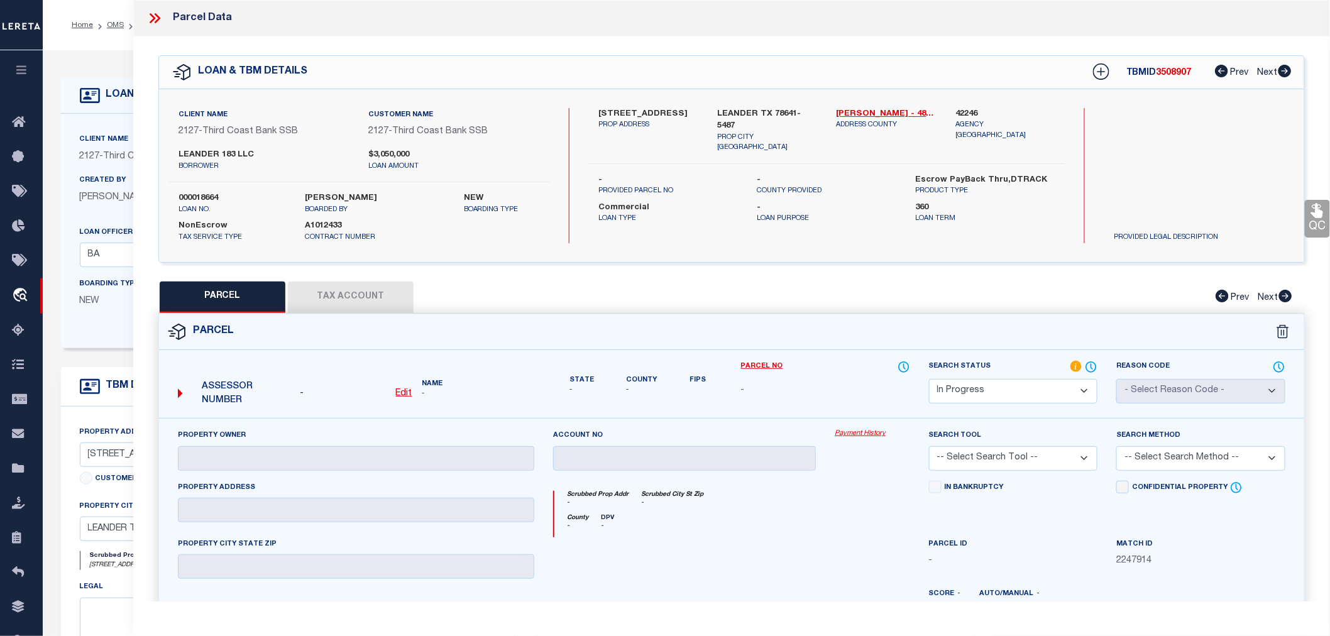
click at [1021, 387] on select "Automated Search Bad Parcel Complete Duplicate Parcel High Dollar Reporting In …" at bounding box center [1013, 391] width 169 height 25
click at [929, 379] on select "Automated Search Bad Parcel Complete Duplicate Parcel High Dollar Reporting In …" at bounding box center [1013, 391] width 169 height 25
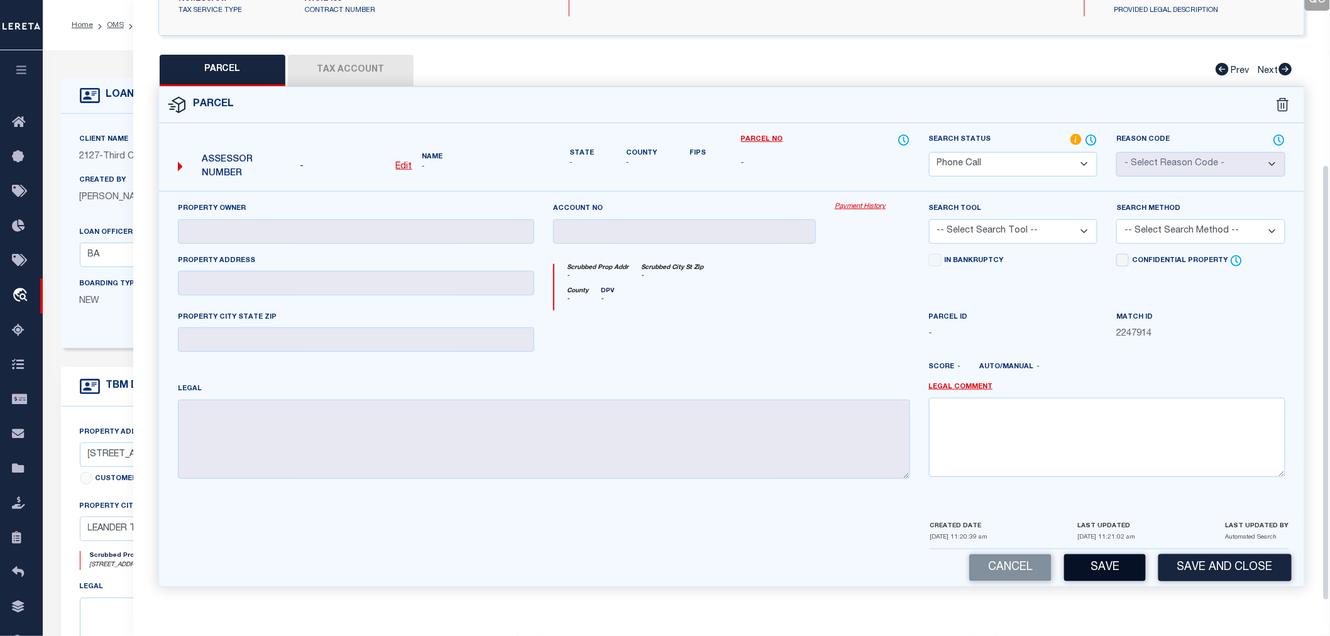
click at [1100, 570] on button "Save" at bounding box center [1105, 568] width 82 height 27
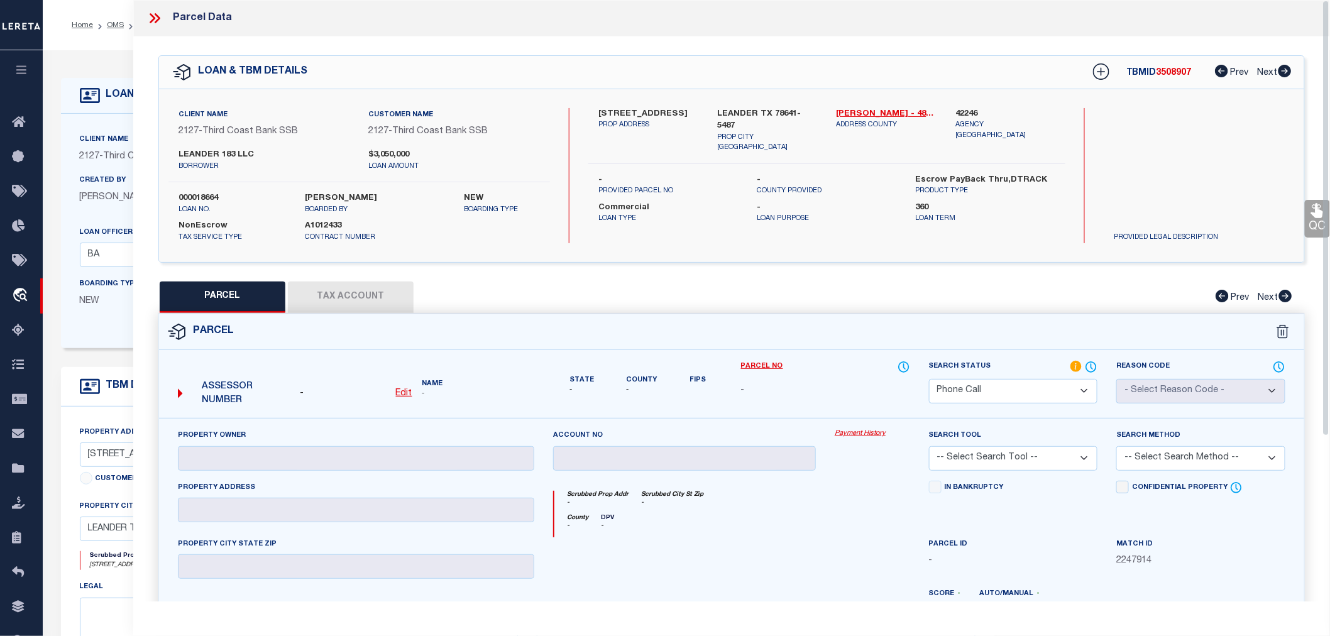
select select "AS"
checkbox input "false"
select select "PH"
checkbox input "false"
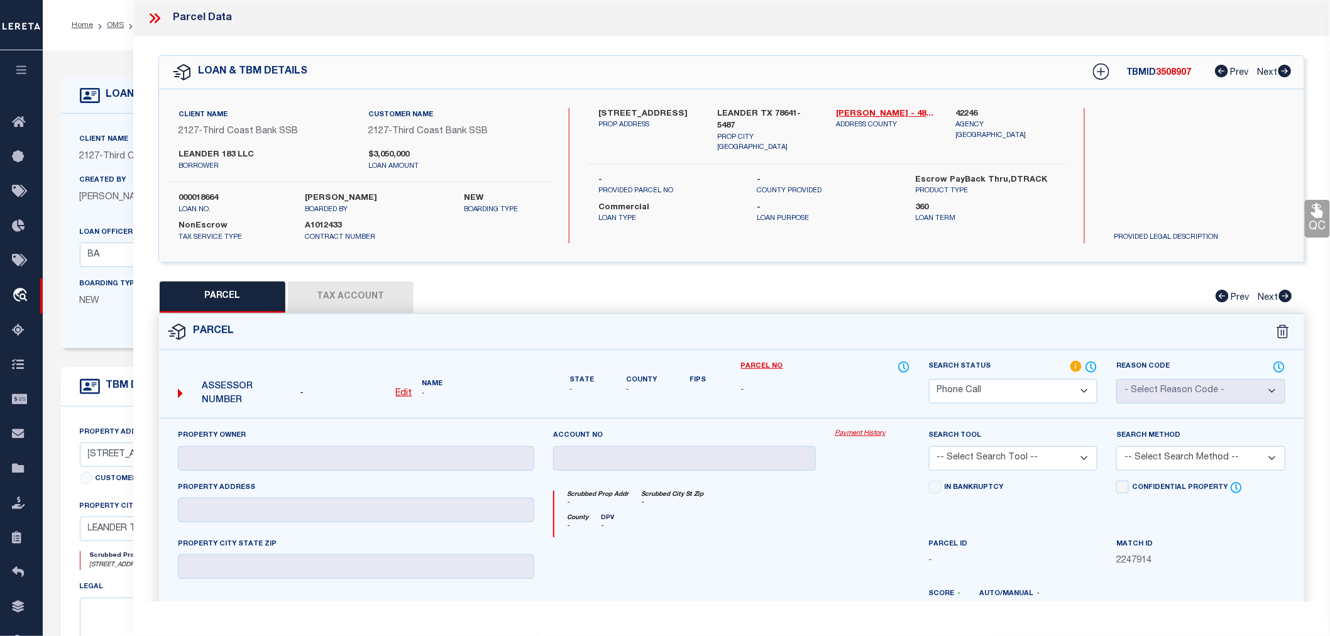
click at [155, 19] on icon at bounding box center [154, 18] width 16 height 16
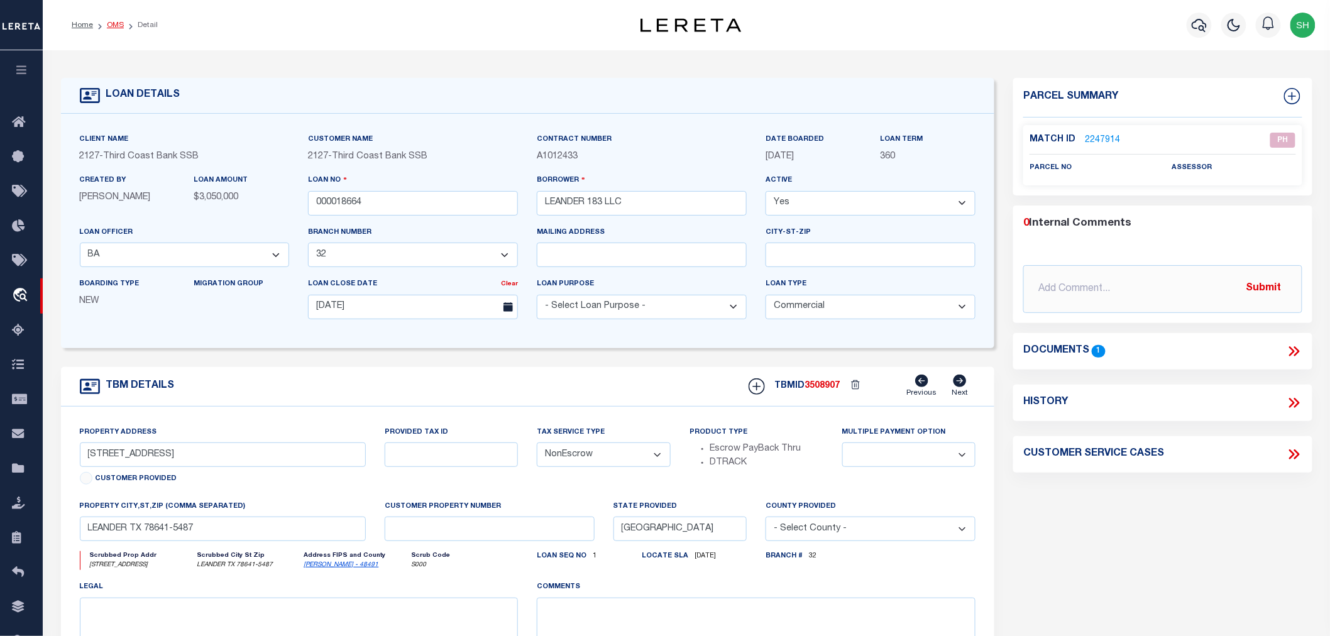
click at [114, 23] on link "OMS" at bounding box center [115, 25] width 17 height 8
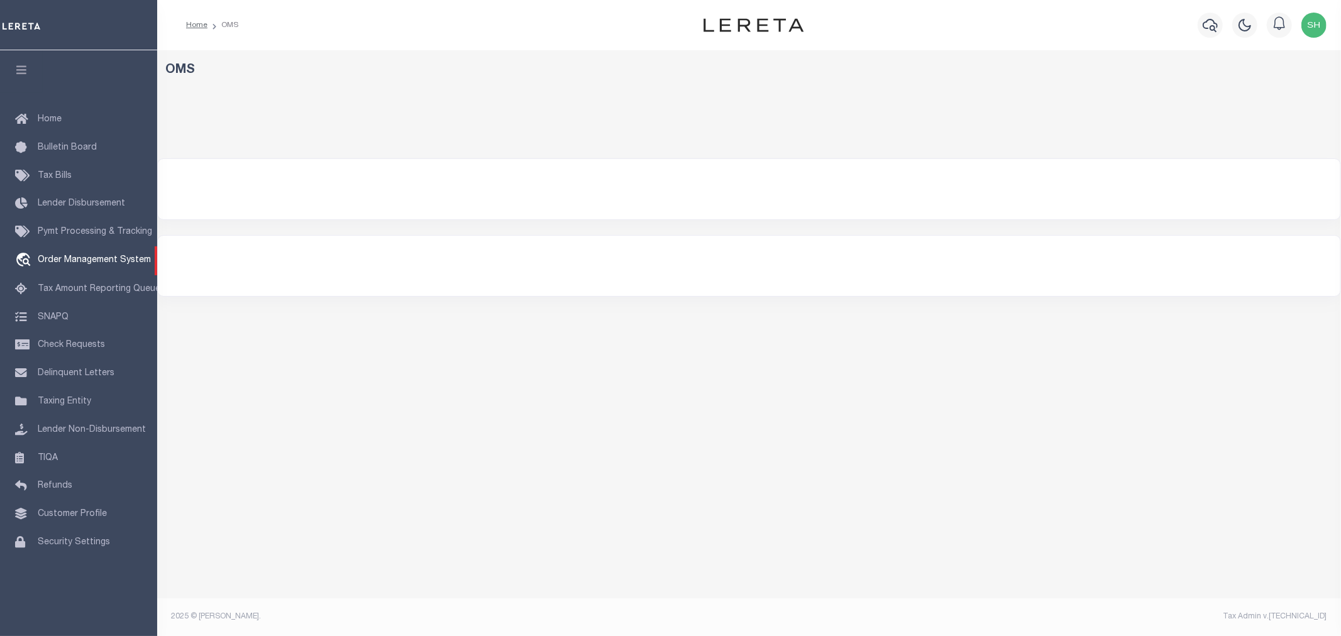
select select "200"
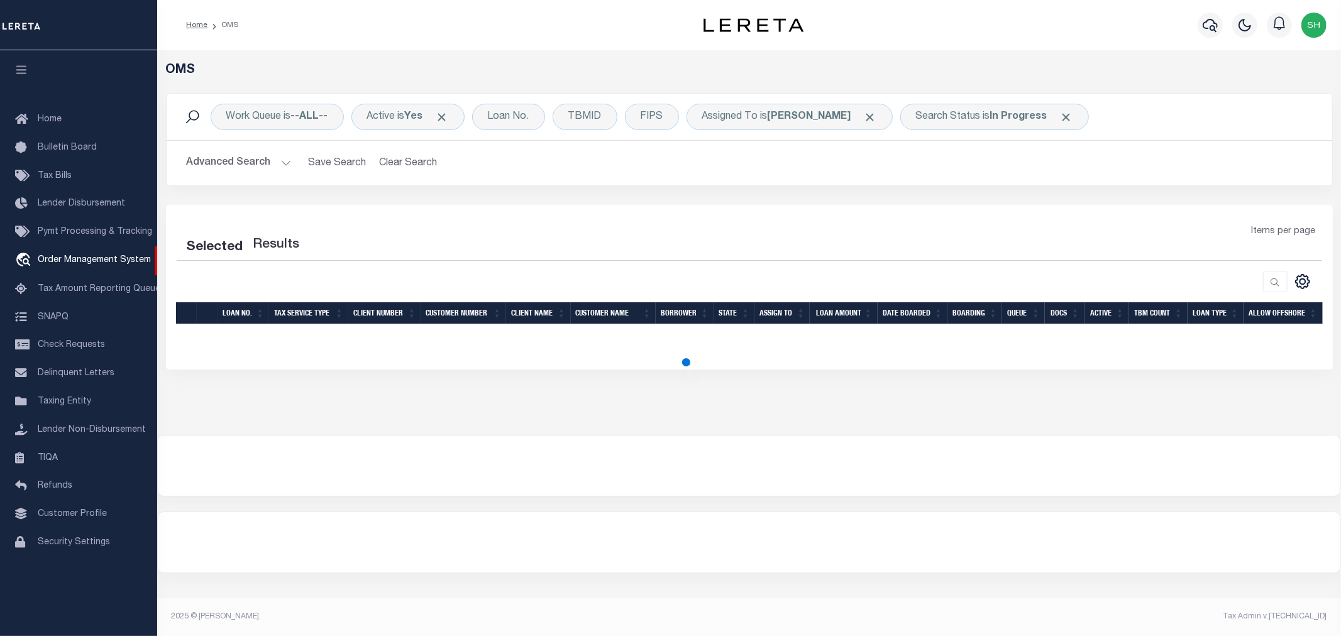
select select "200"
